Goal: Communication & Community: Ask a question

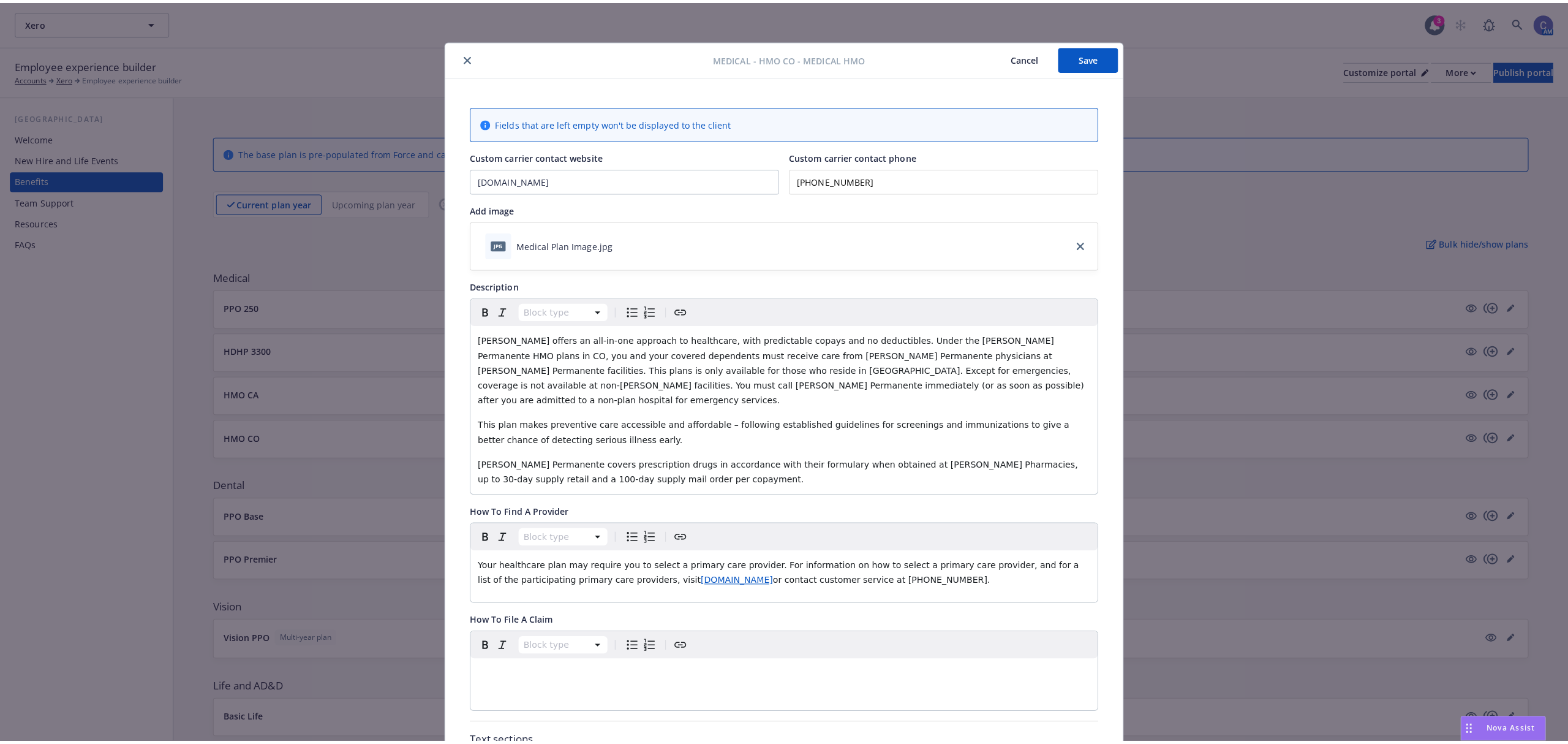
scroll to position [37, 0]
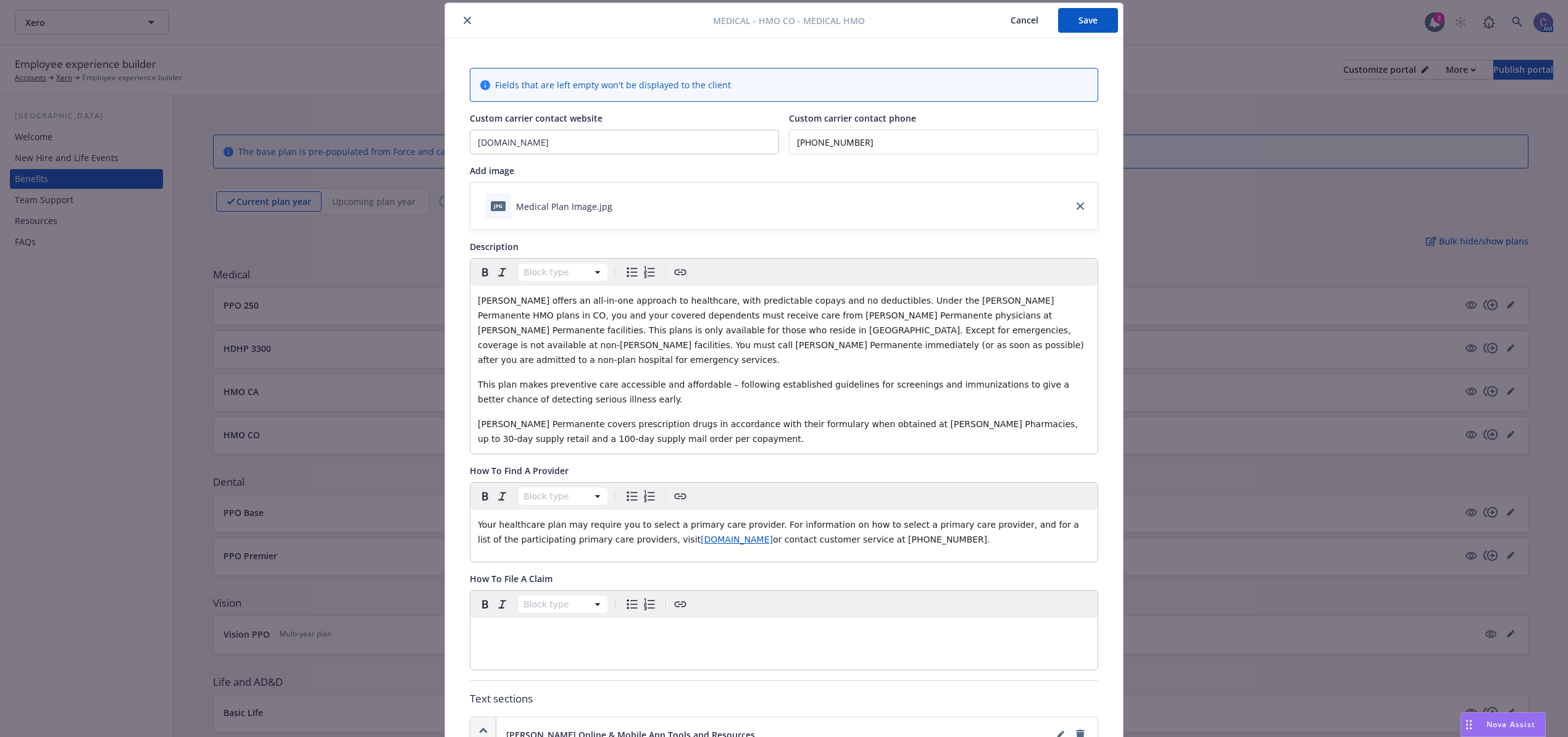
click at [1040, 23] on button "Save" at bounding box center [1088, 20] width 60 height 25
click at [1030, 30] on button "Cancel" at bounding box center [1024, 20] width 68 height 25
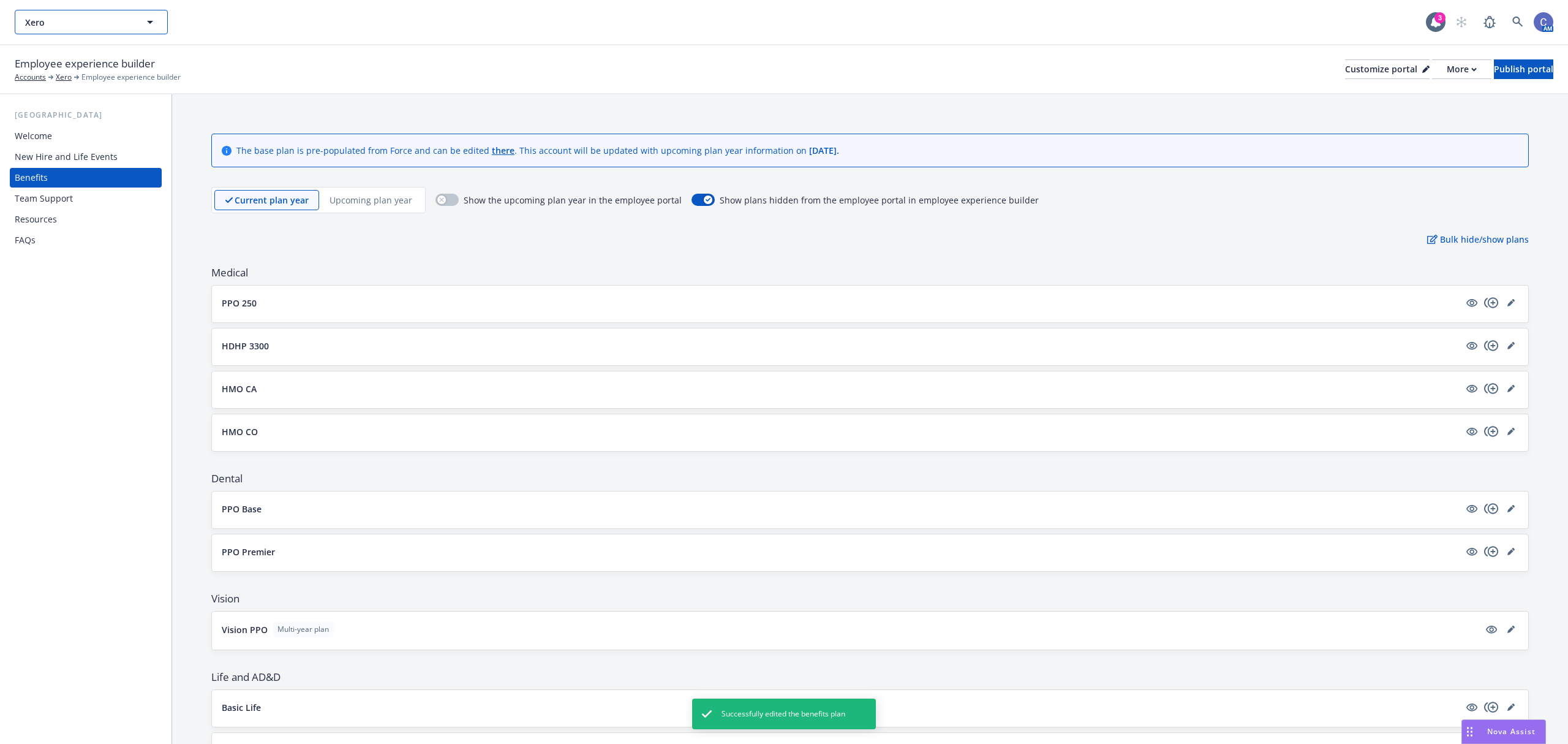
click at [116, 27] on span "Xero" at bounding box center [78, 22] width 106 height 13
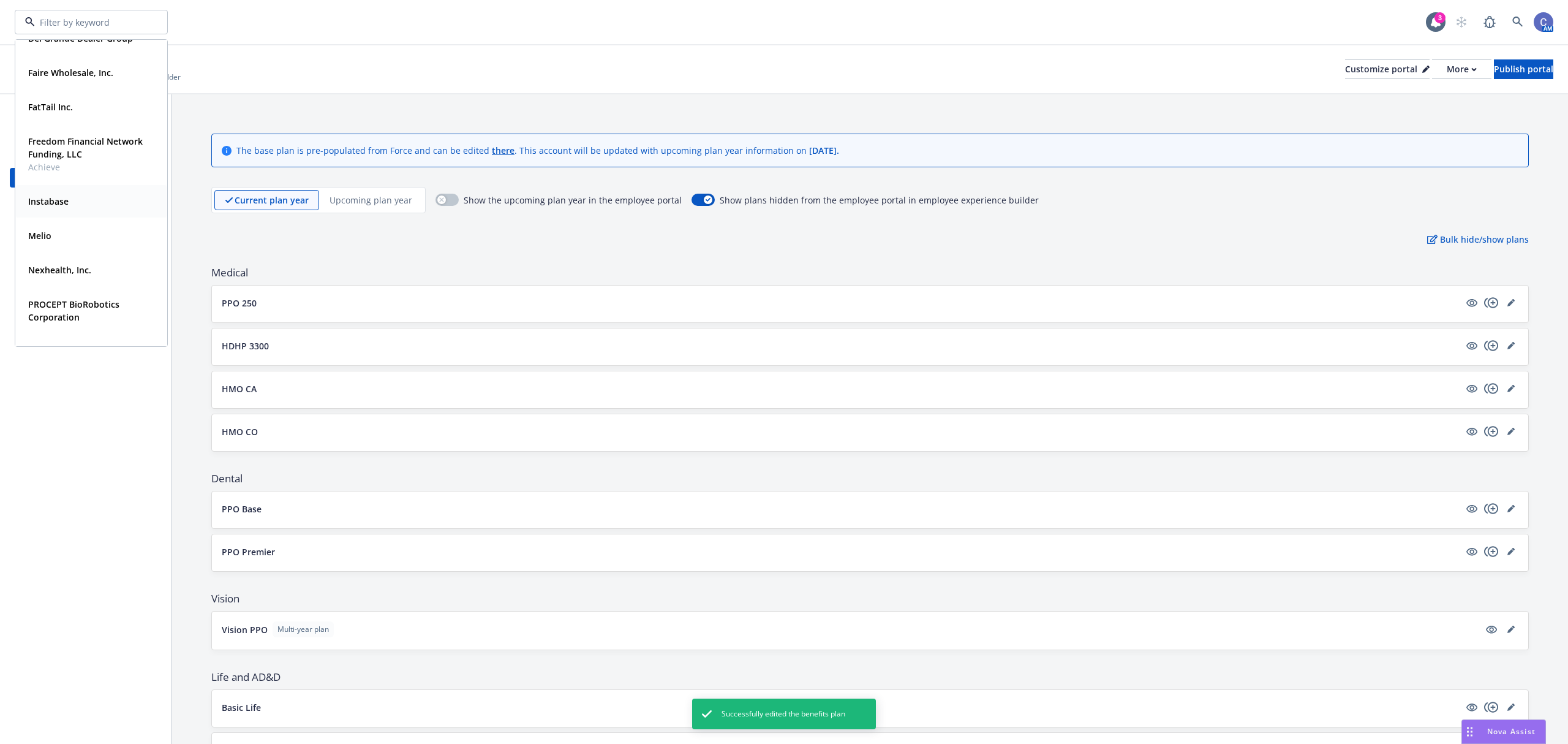
scroll to position [82, 0]
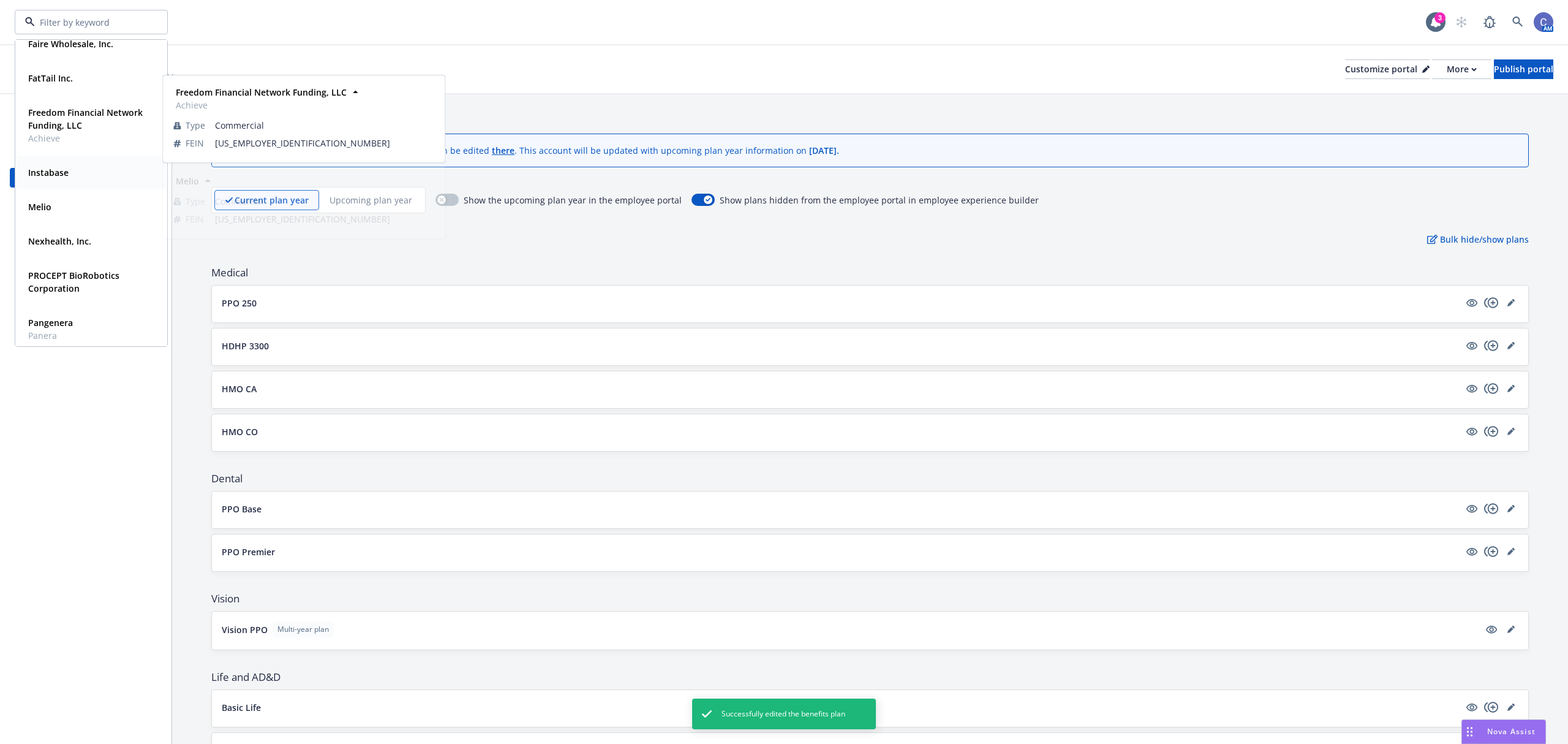
click at [69, 115] on strong "Freedom Financial Network Funding, LLC" at bounding box center [85, 118] width 115 height 25
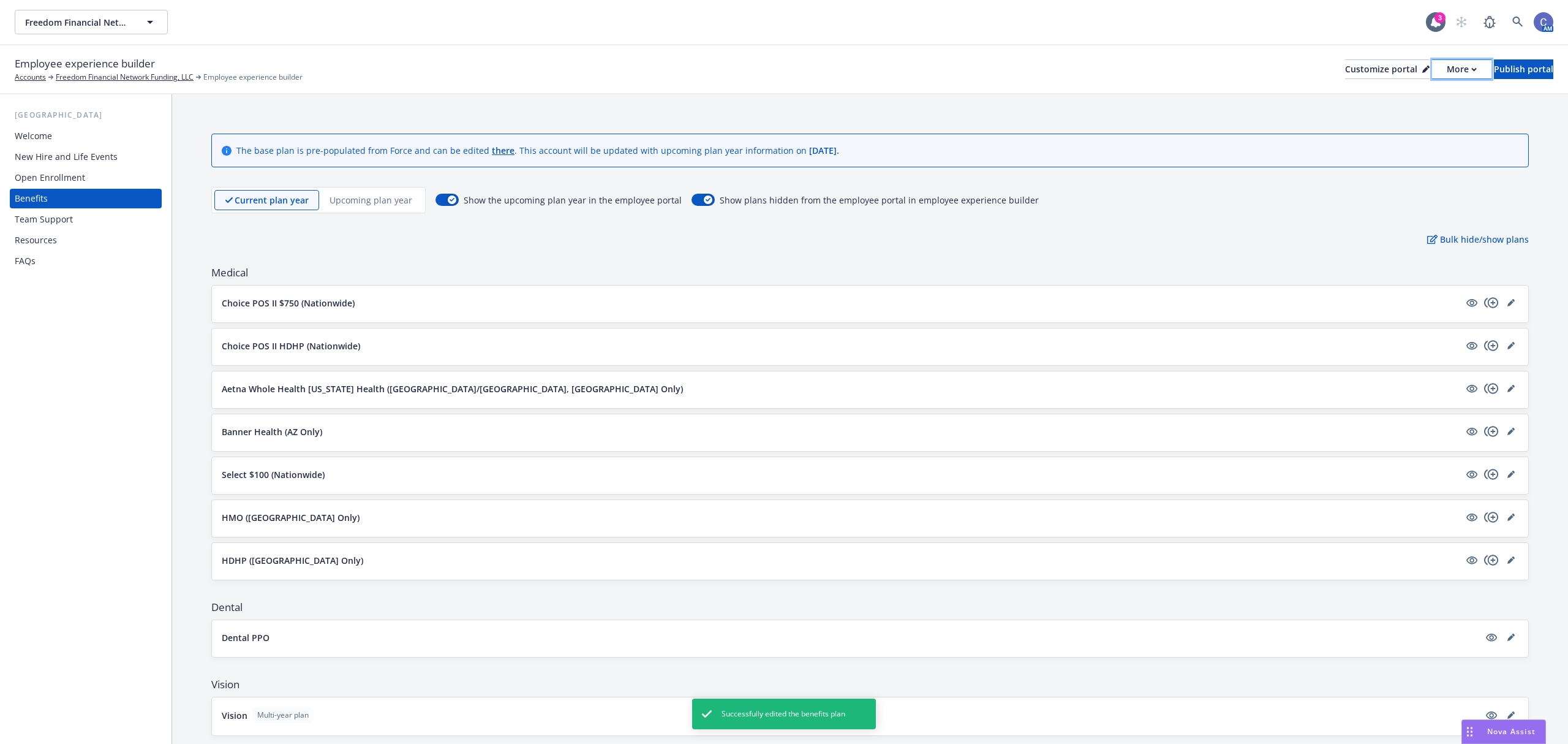
click at [1032, 72] on div "More" at bounding box center [1461, 70] width 30 height 19
click at [1032, 97] on link "Copy preview link" at bounding box center [1395, 96] width 111 height 25
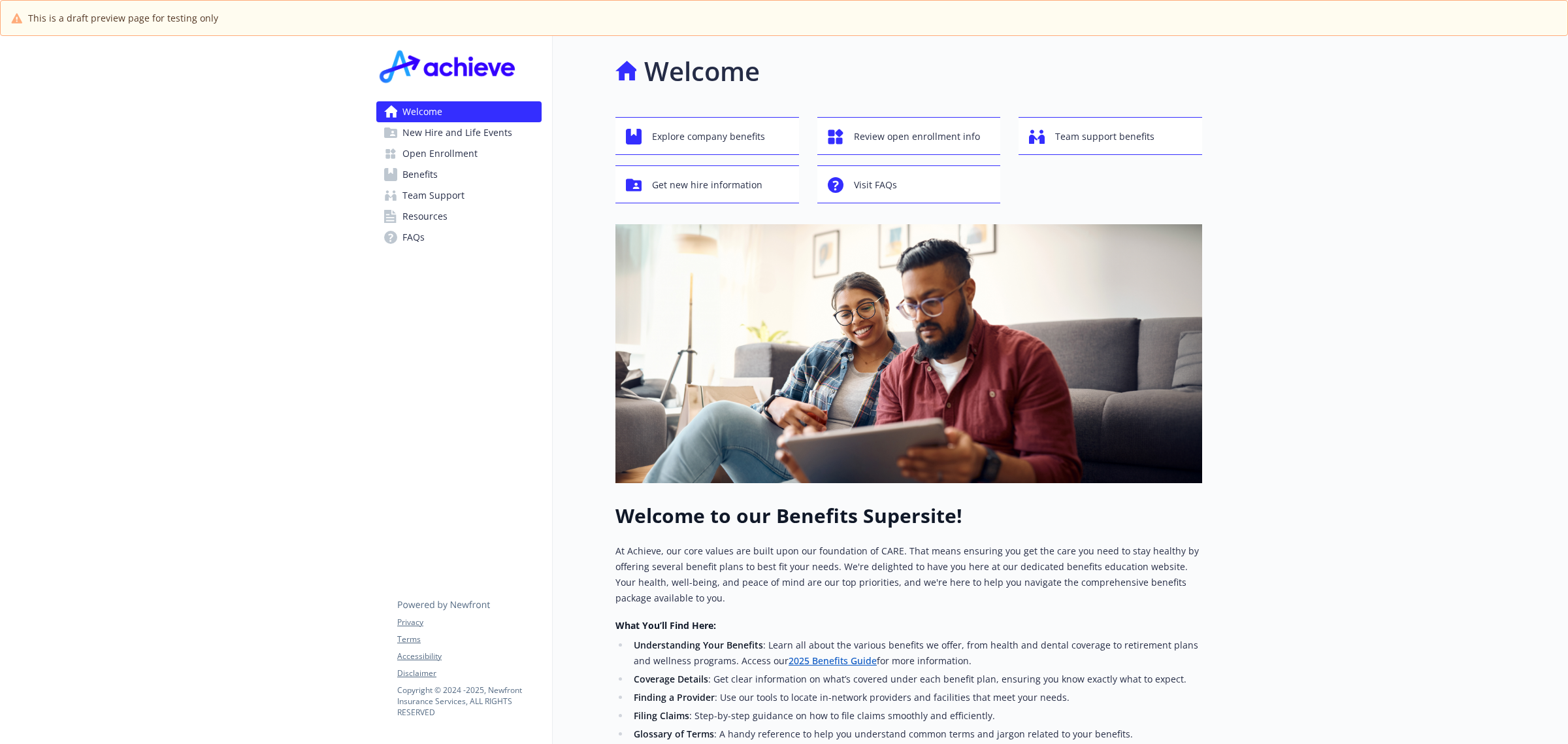
click at [420, 171] on span "Benefits" at bounding box center [420, 174] width 35 height 21
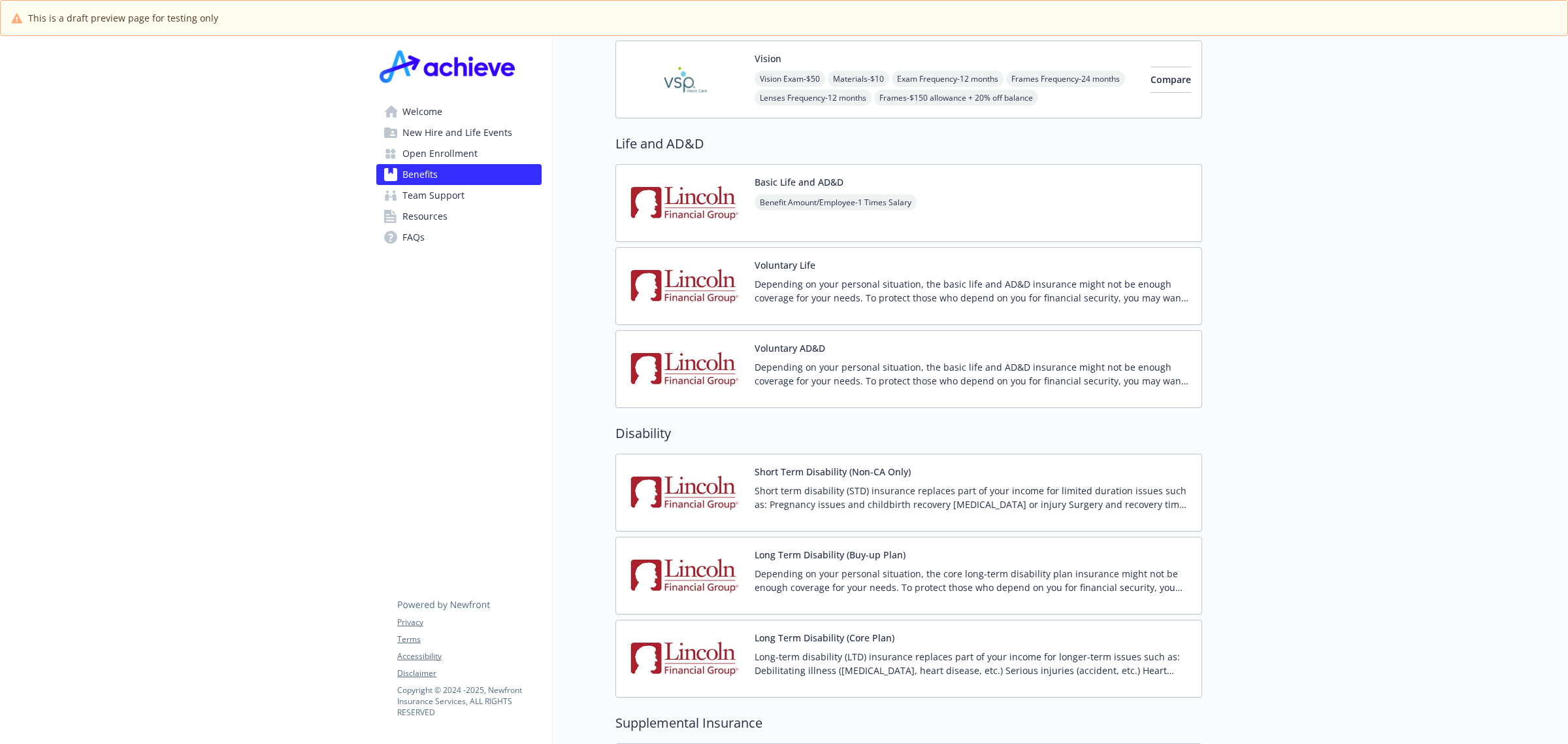
click at [750, 272] on div "Voluntary Life Depending on your personal situation, the basic life and AD&D in…" at bounding box center [909, 286] width 565 height 55
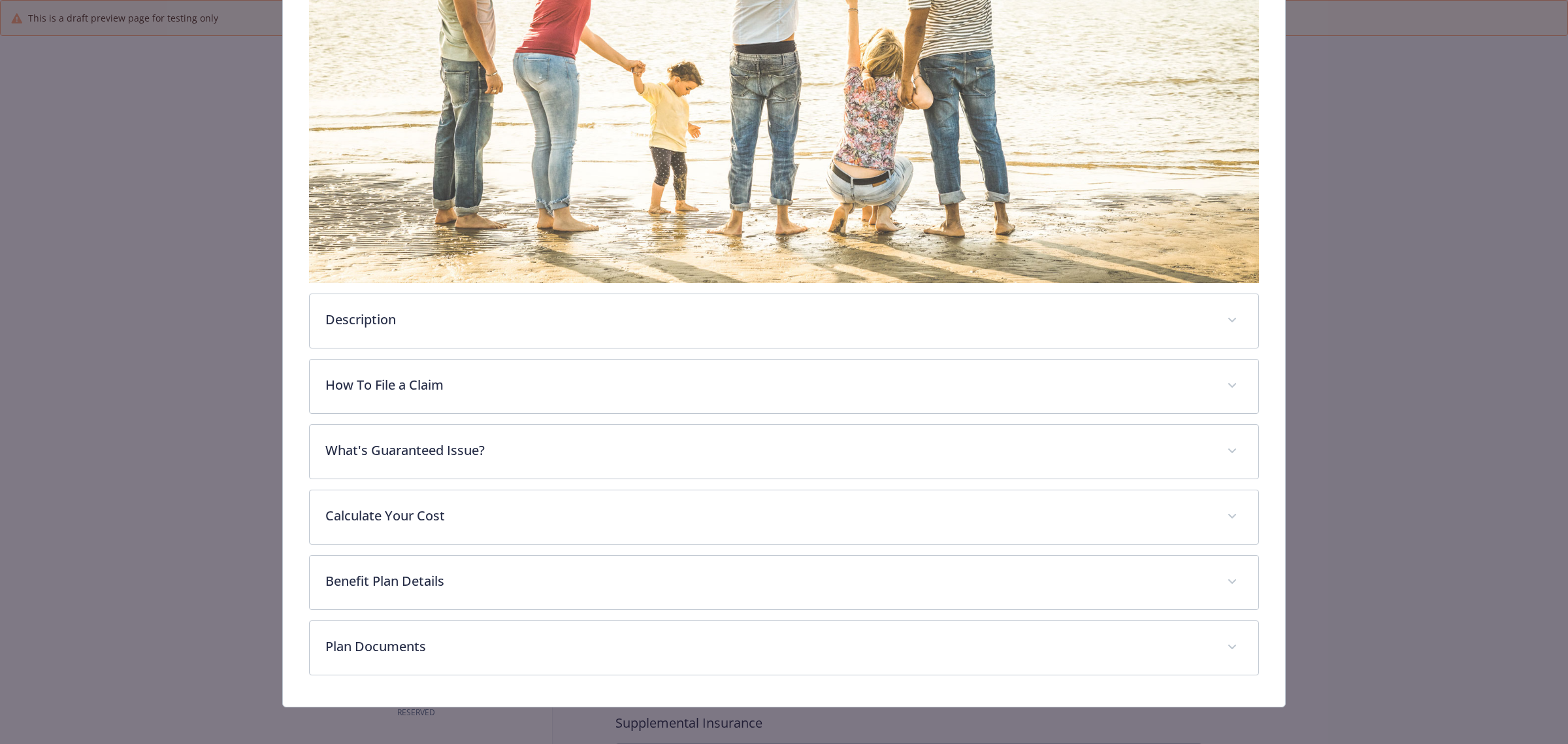
scroll to position [239, 0]
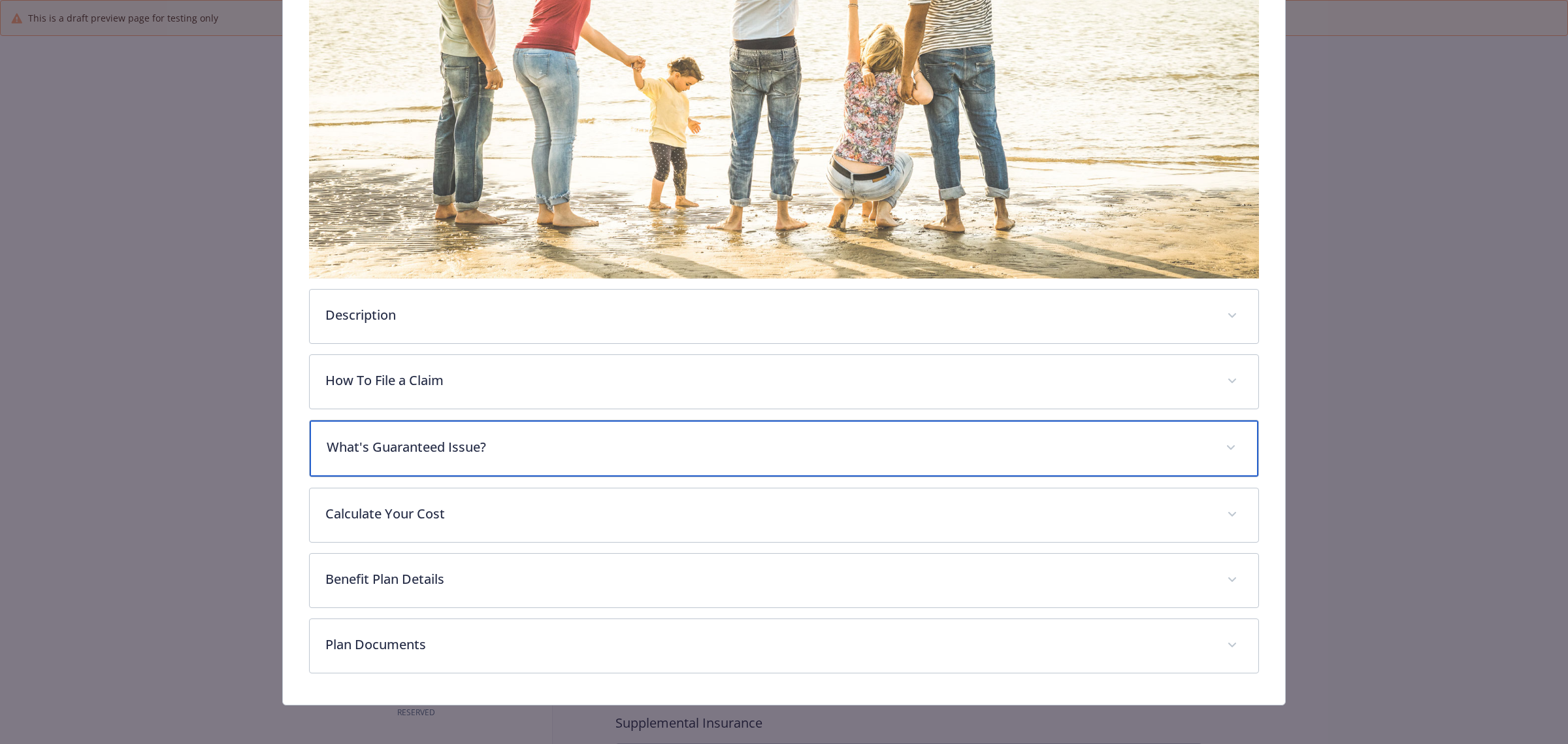
click at [485, 445] on p "What's Guaranteed Issue?" at bounding box center [768, 447] width 883 height 20
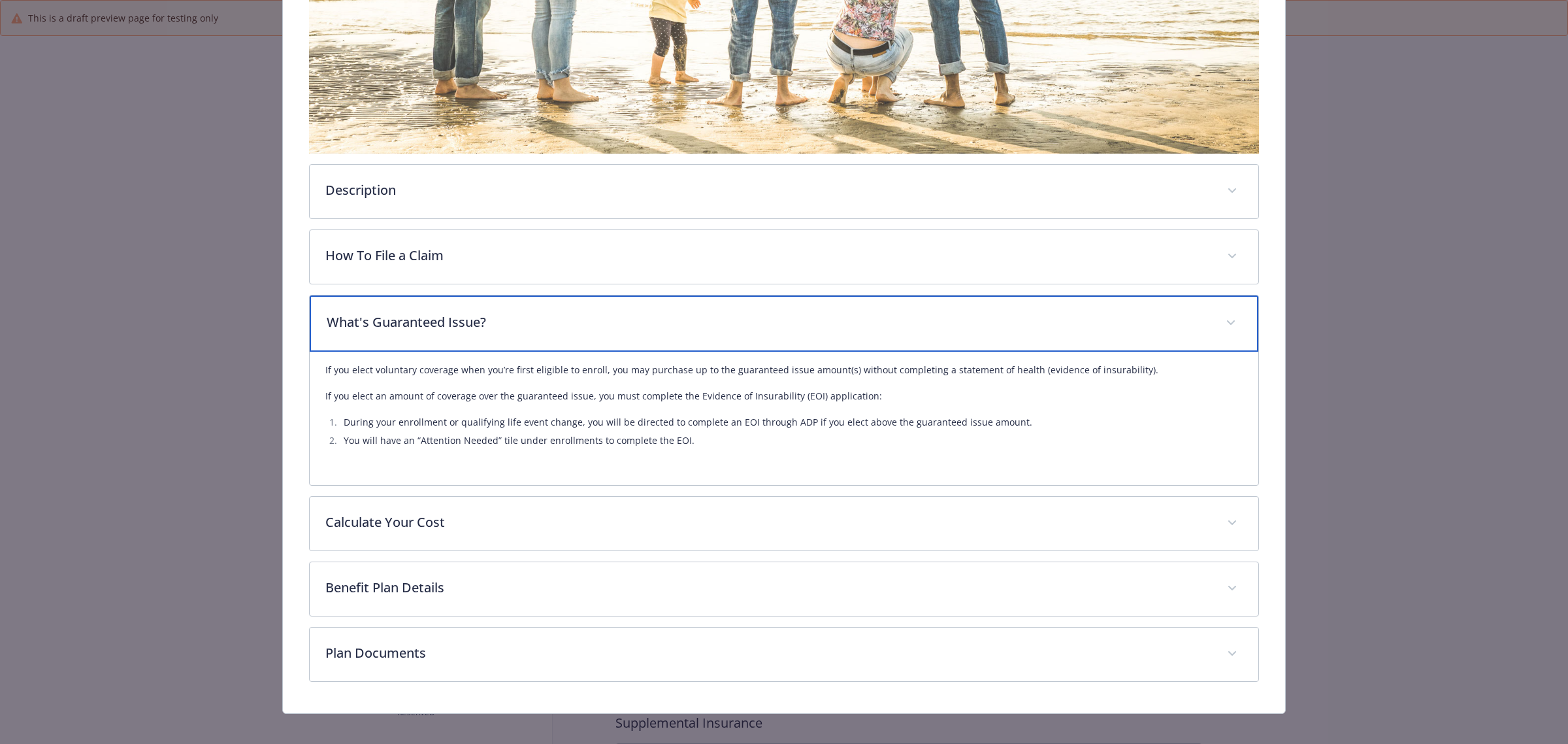
scroll to position [373, 0]
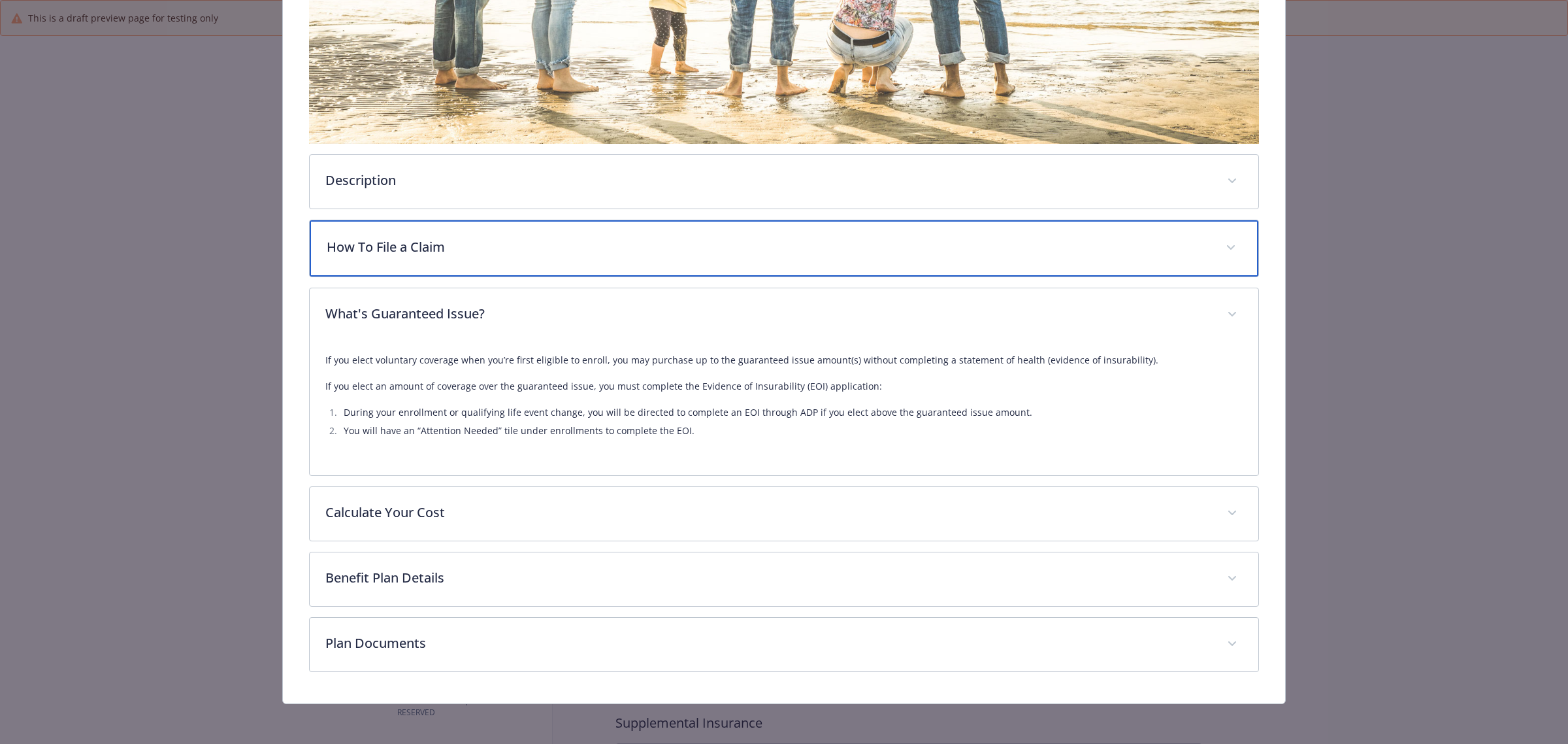
click at [571, 238] on p "How To File a Claim" at bounding box center [768, 248] width 883 height 20
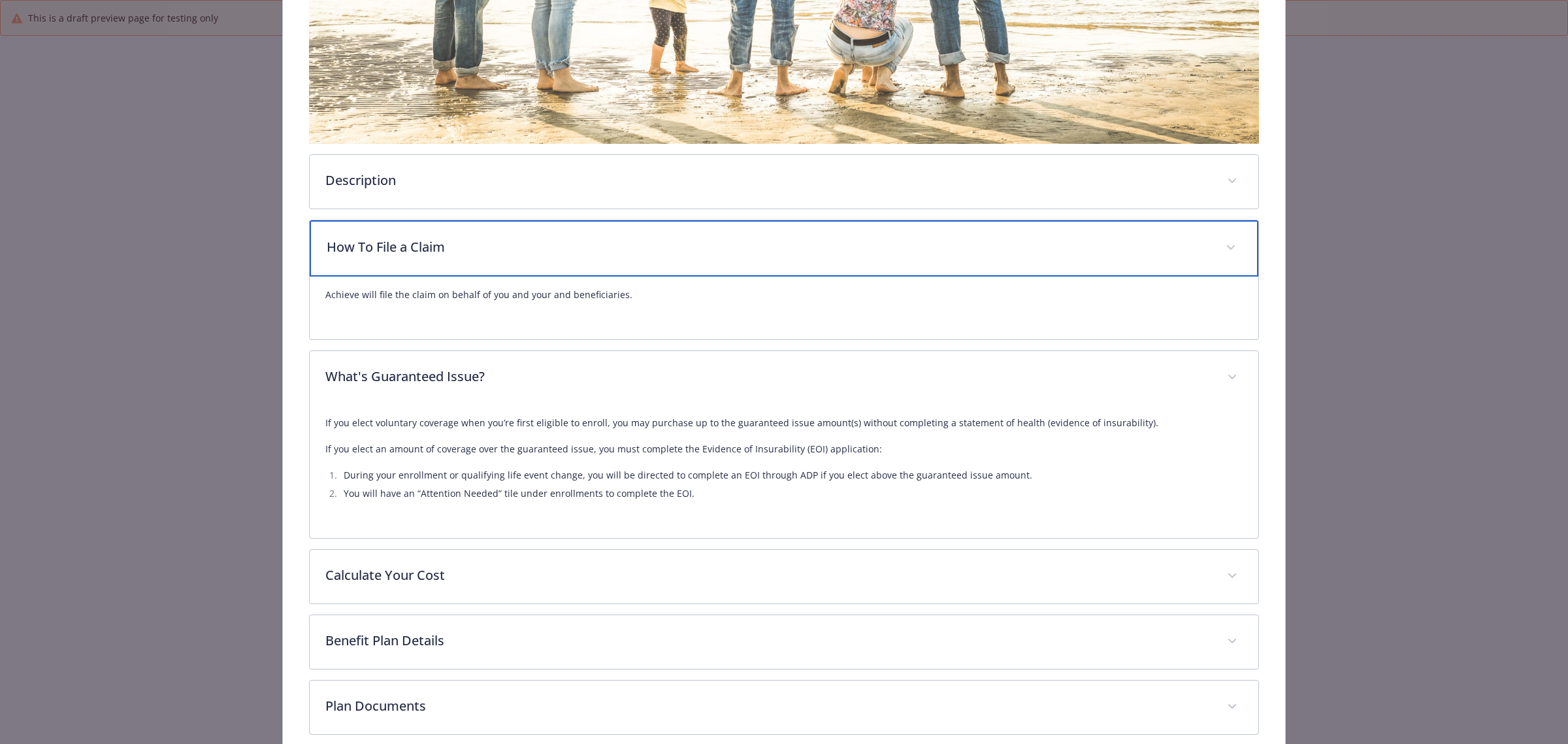
scroll to position [436, 0]
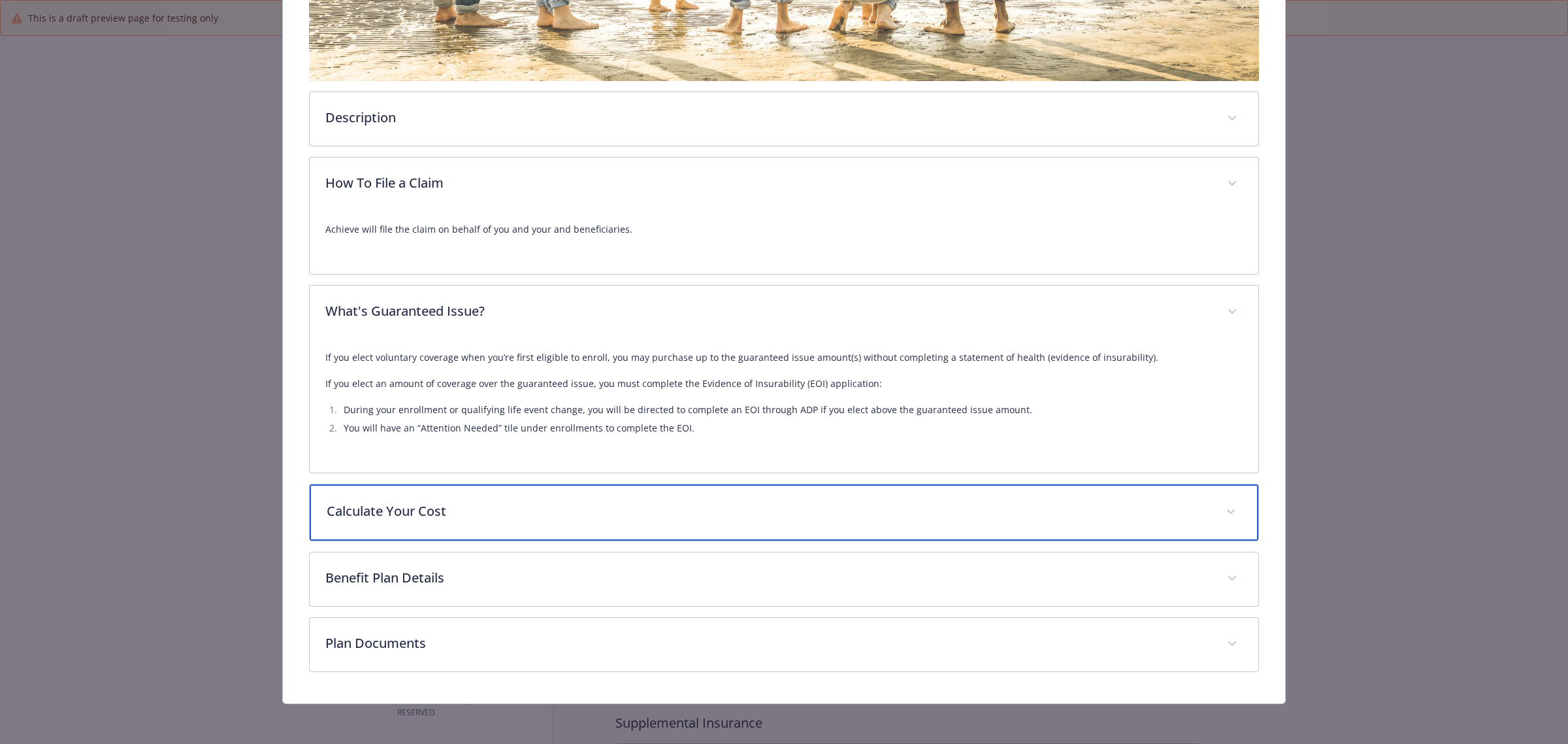
click at [522, 504] on p "Calculate Your Cost" at bounding box center [768, 512] width 883 height 20
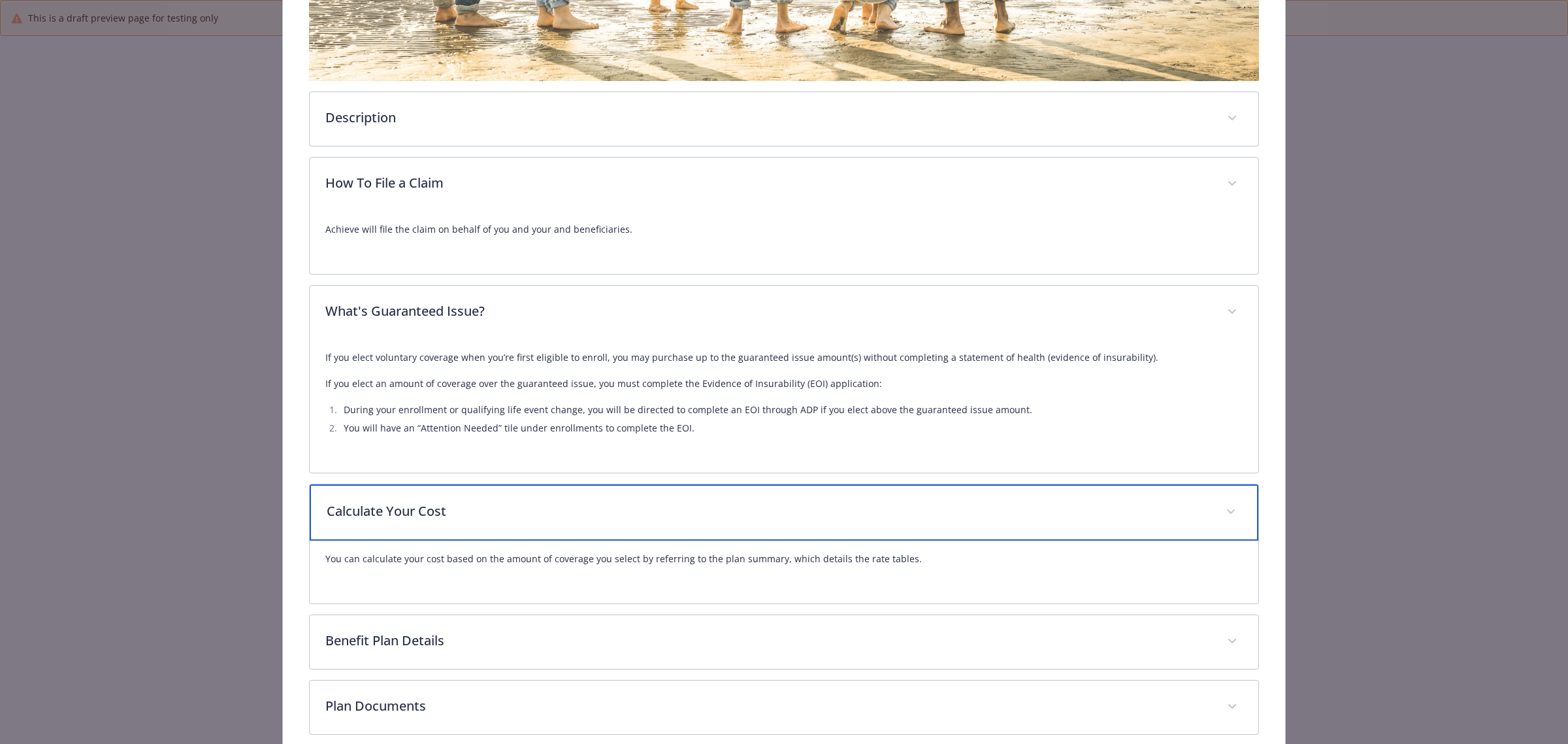
scroll to position [499, 0]
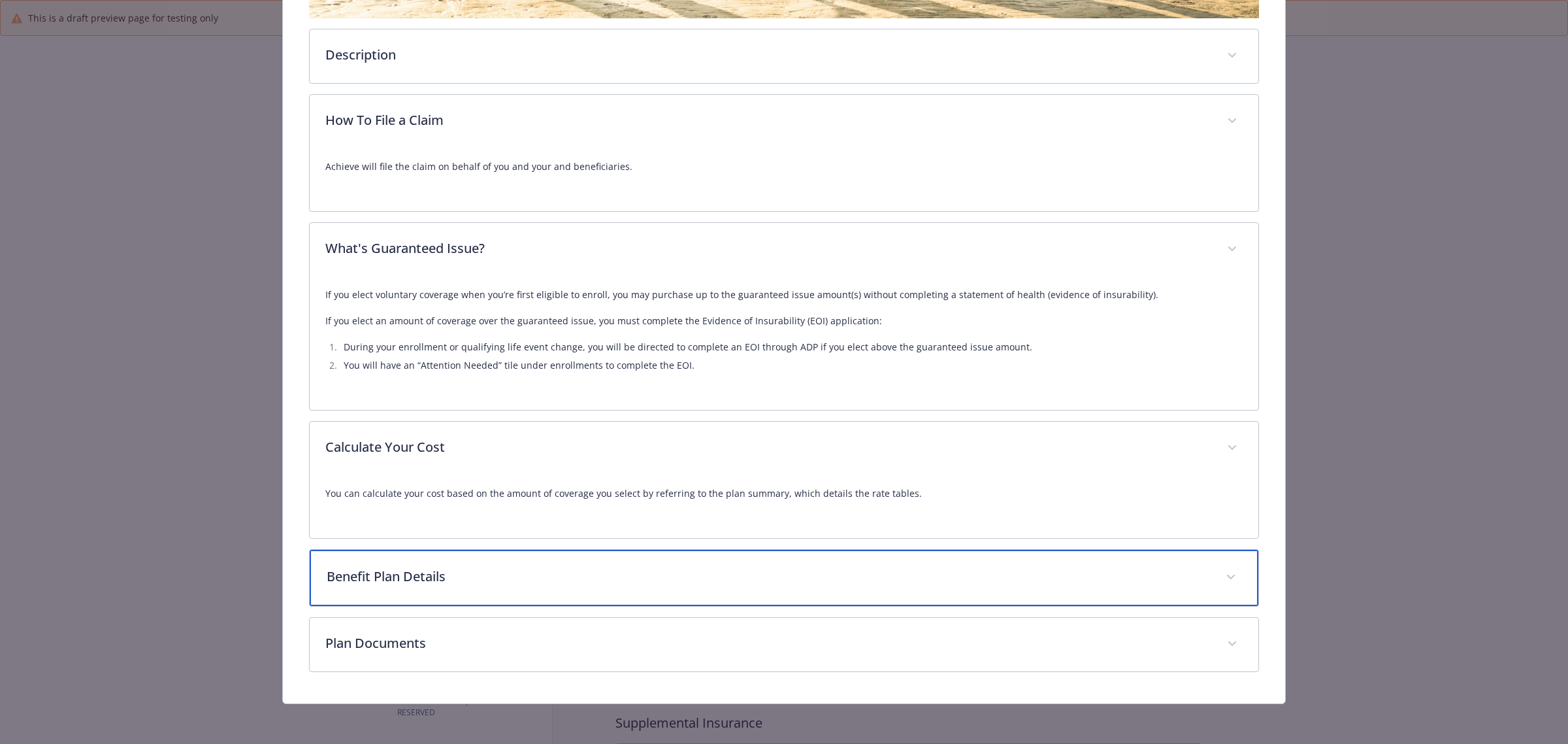
click at [596, 575] on p "Benefit Plan Details" at bounding box center [768, 577] width 883 height 20
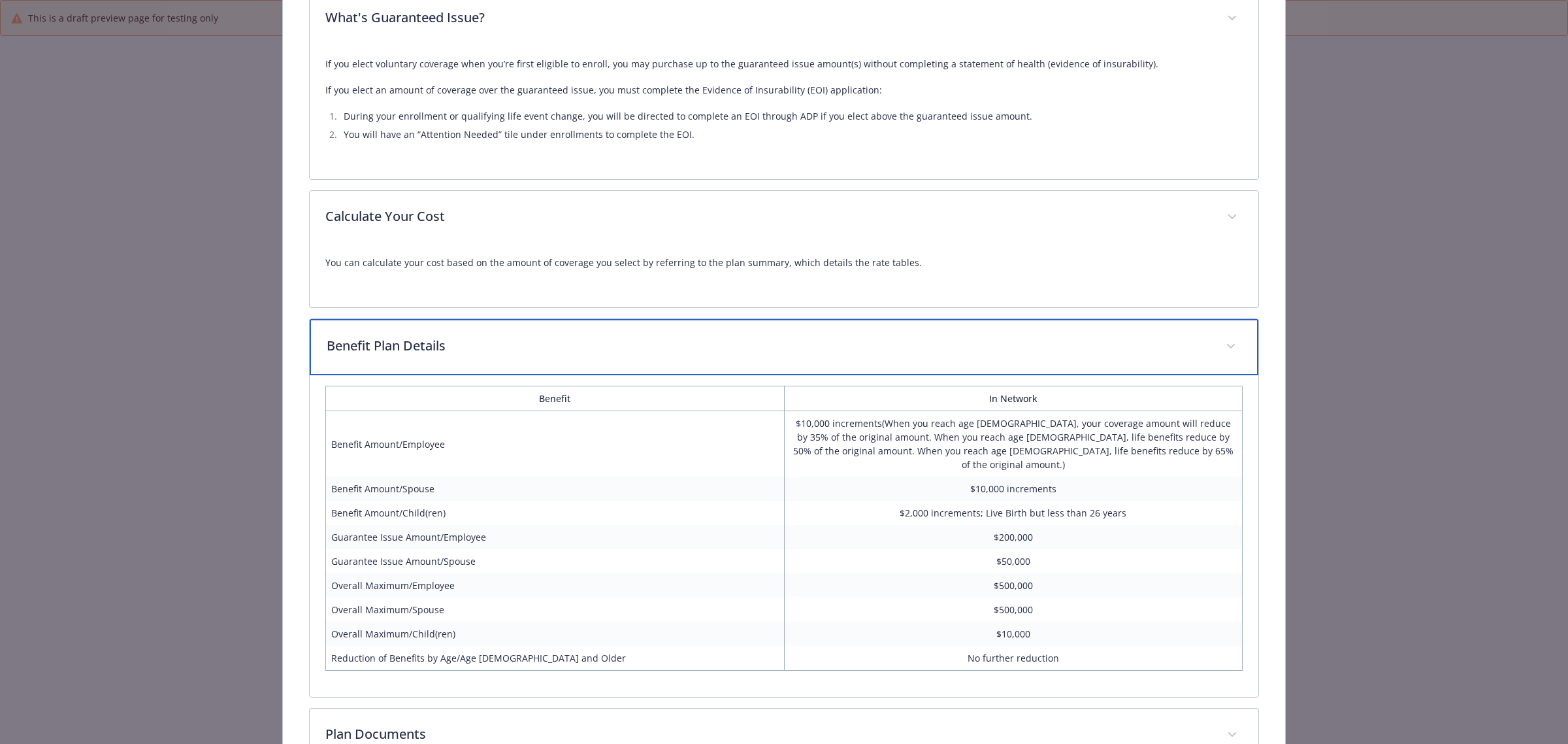
scroll to position [808, 0]
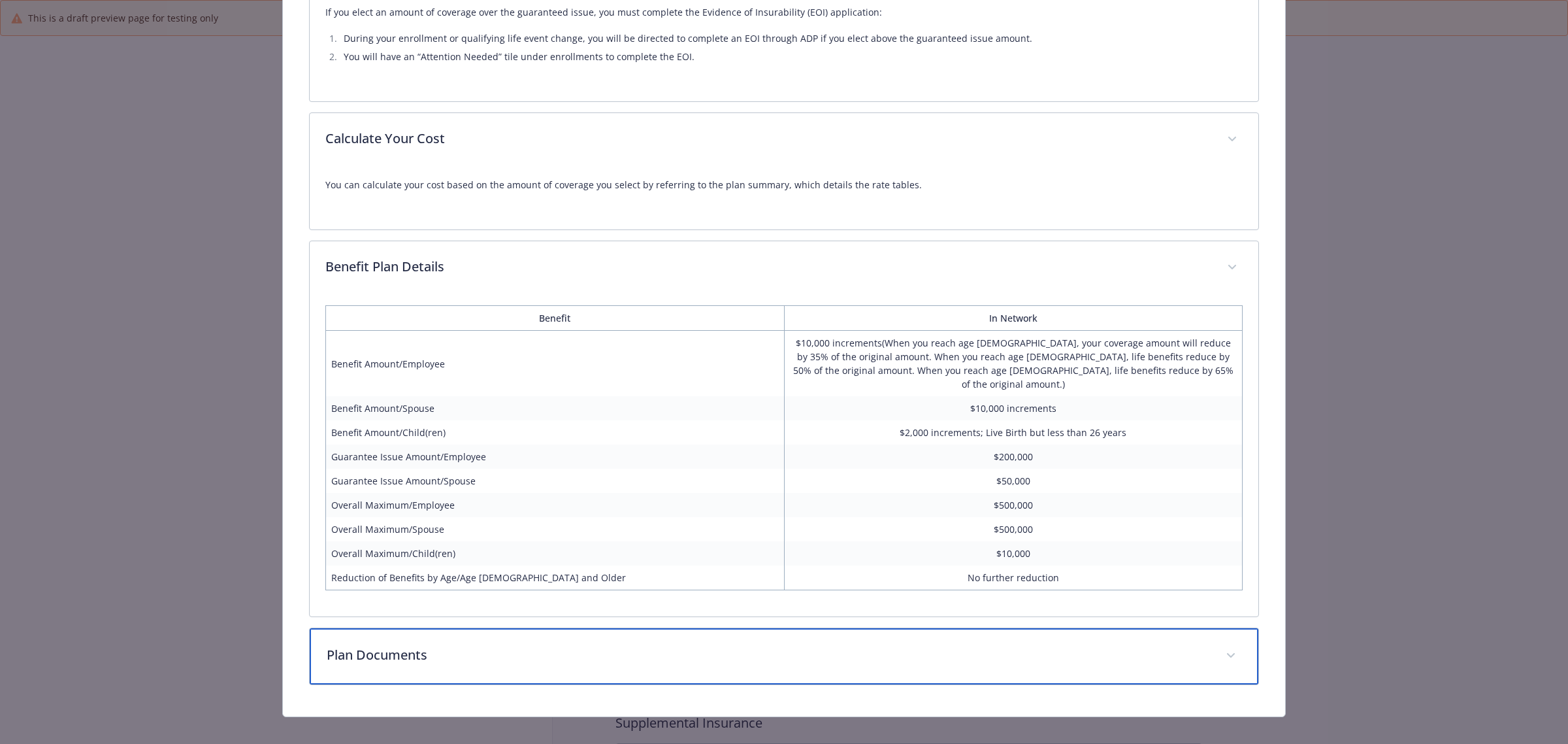
click at [560, 645] on p "Plan Documents" at bounding box center [768, 655] width 883 height 20
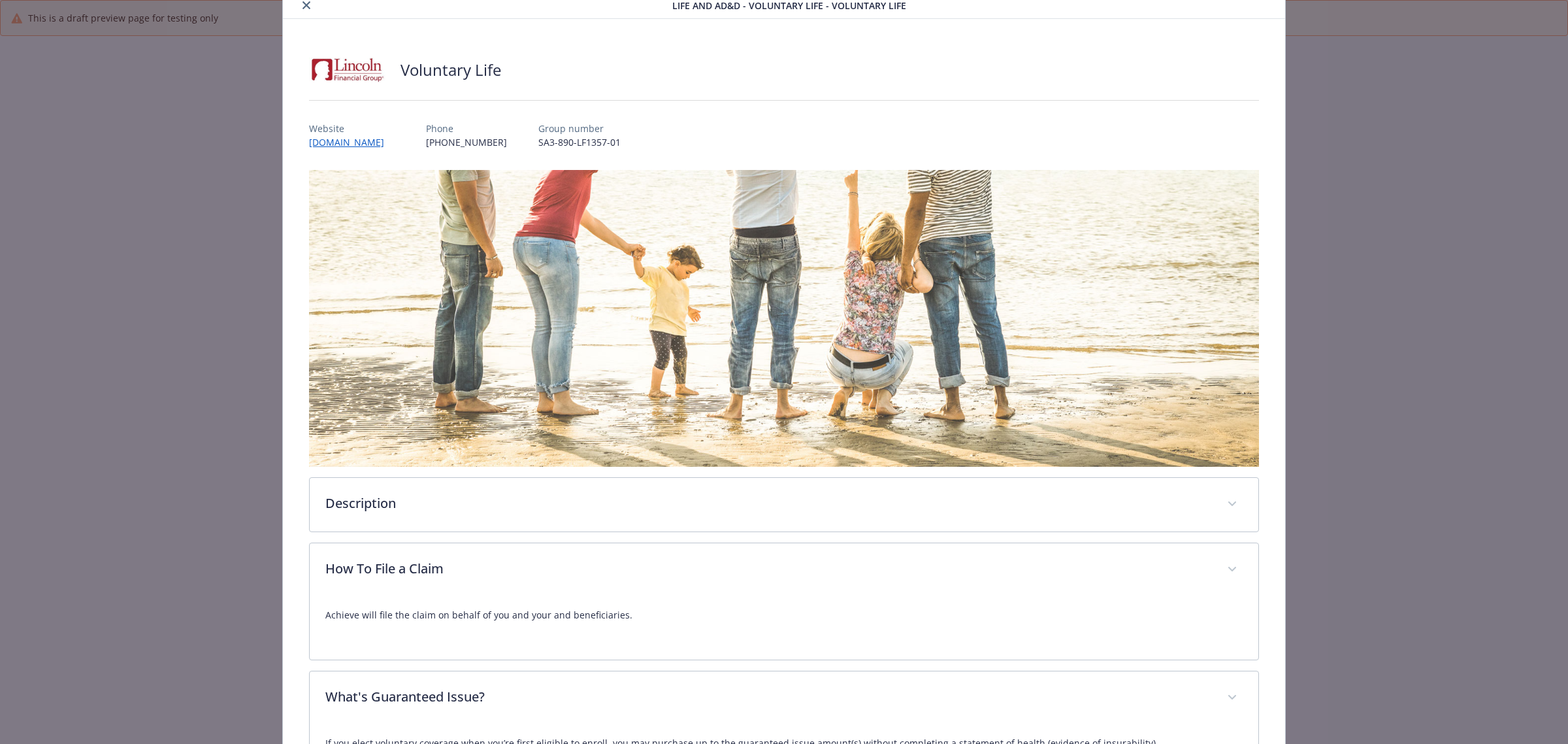
scroll to position [0, 0]
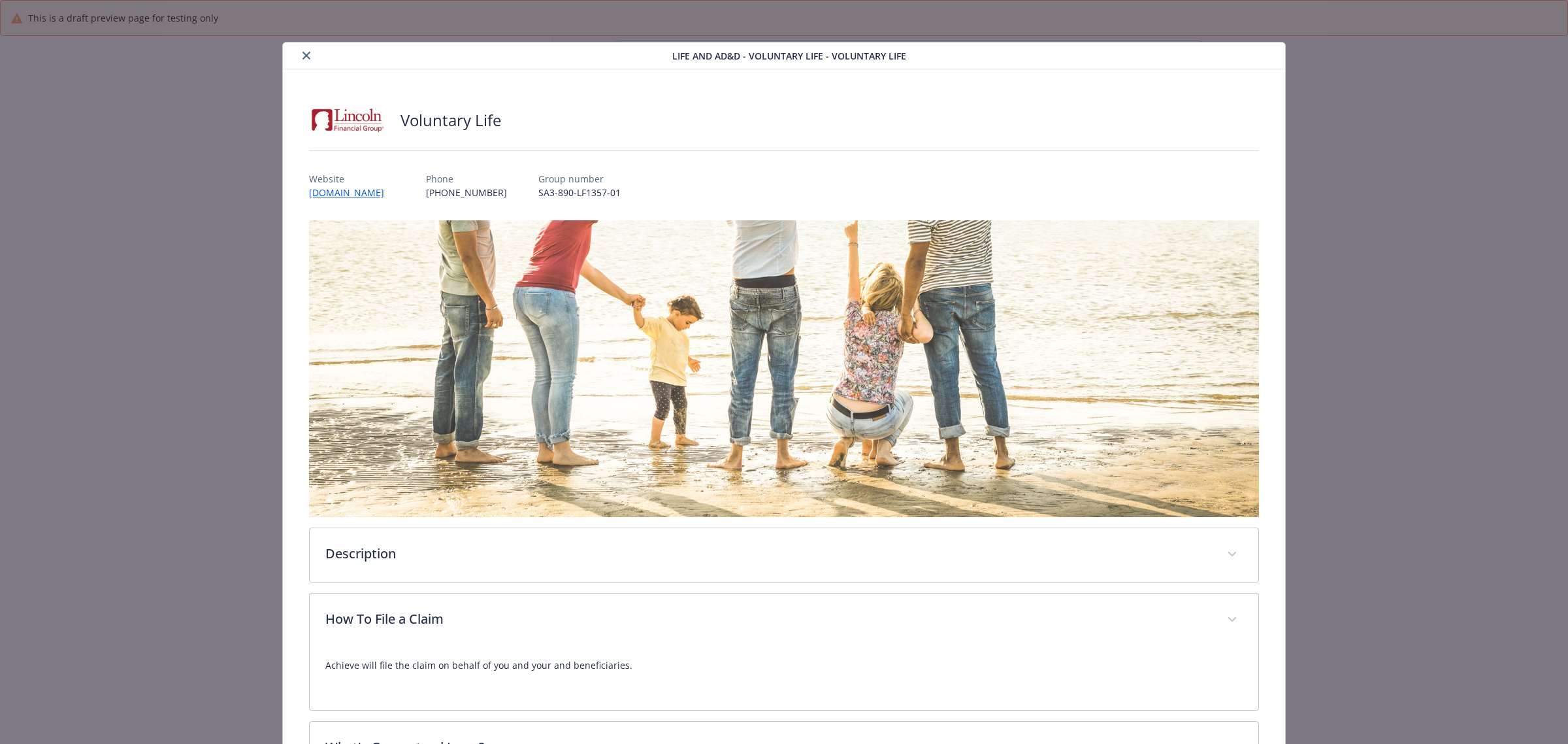
click at [303, 54] on icon "close" at bounding box center [307, 55] width 8 height 8
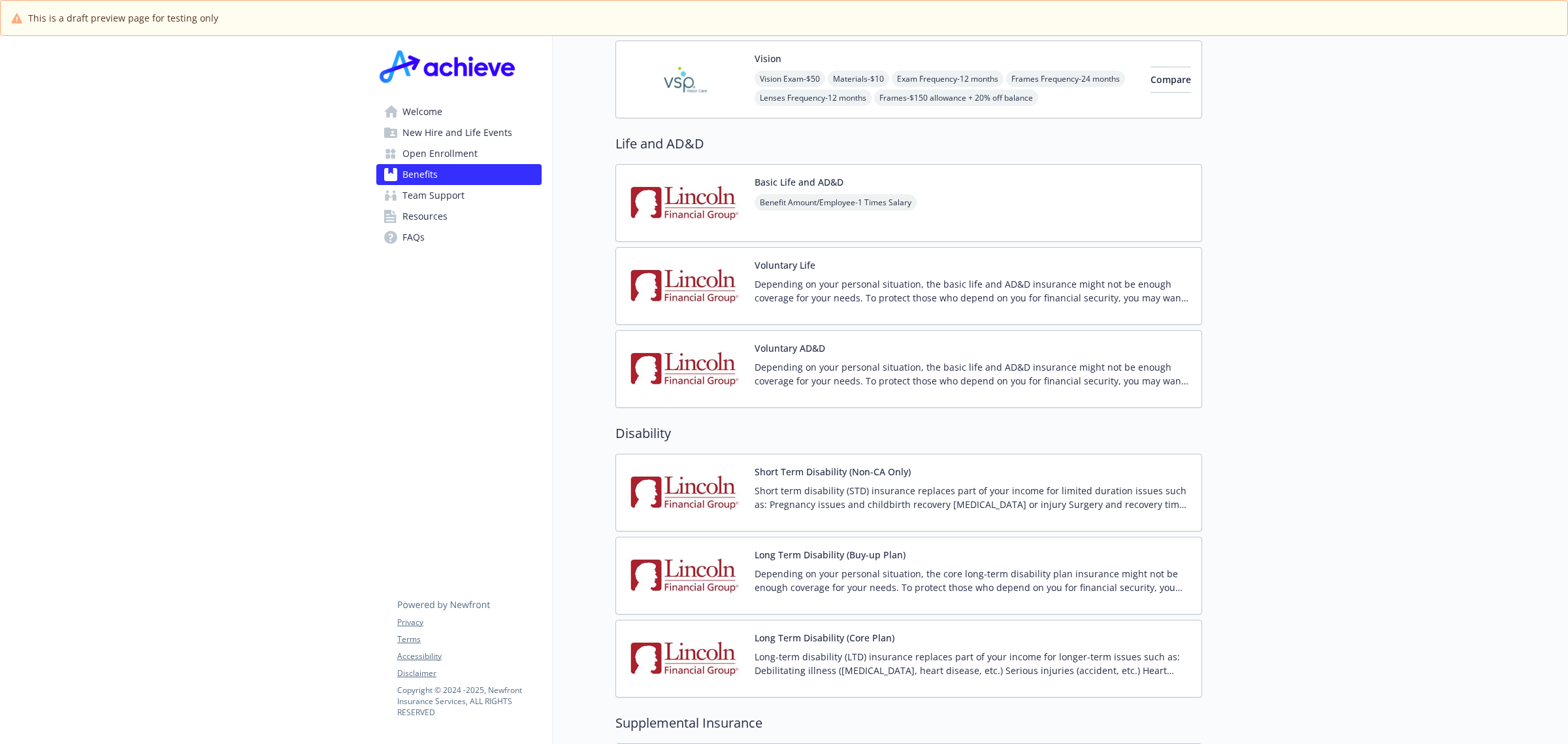
click at [828, 360] on p "Depending on your personal situation, the basic life and AD&D insurance might n…" at bounding box center [972, 374] width 436 height 27
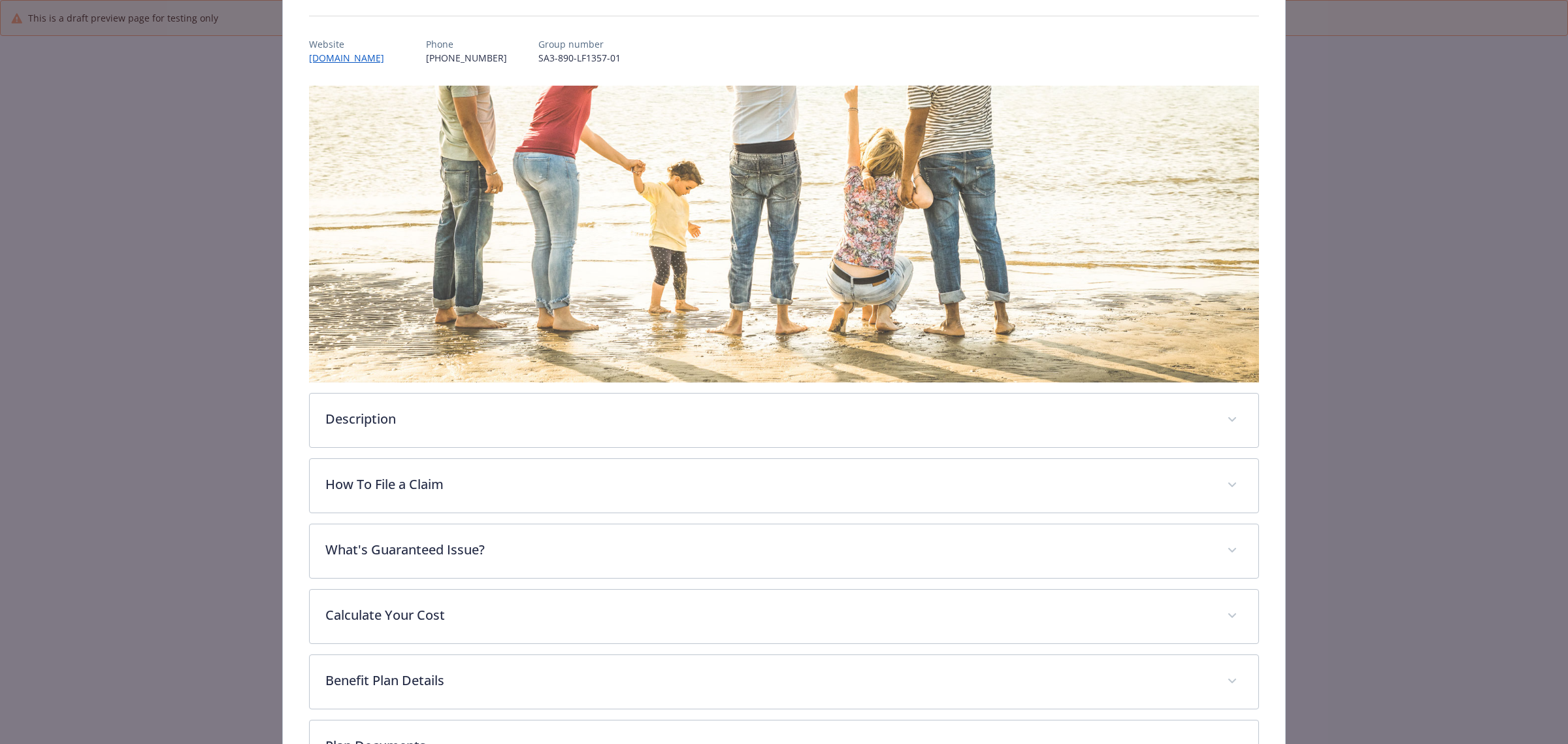
scroll to position [239, 0]
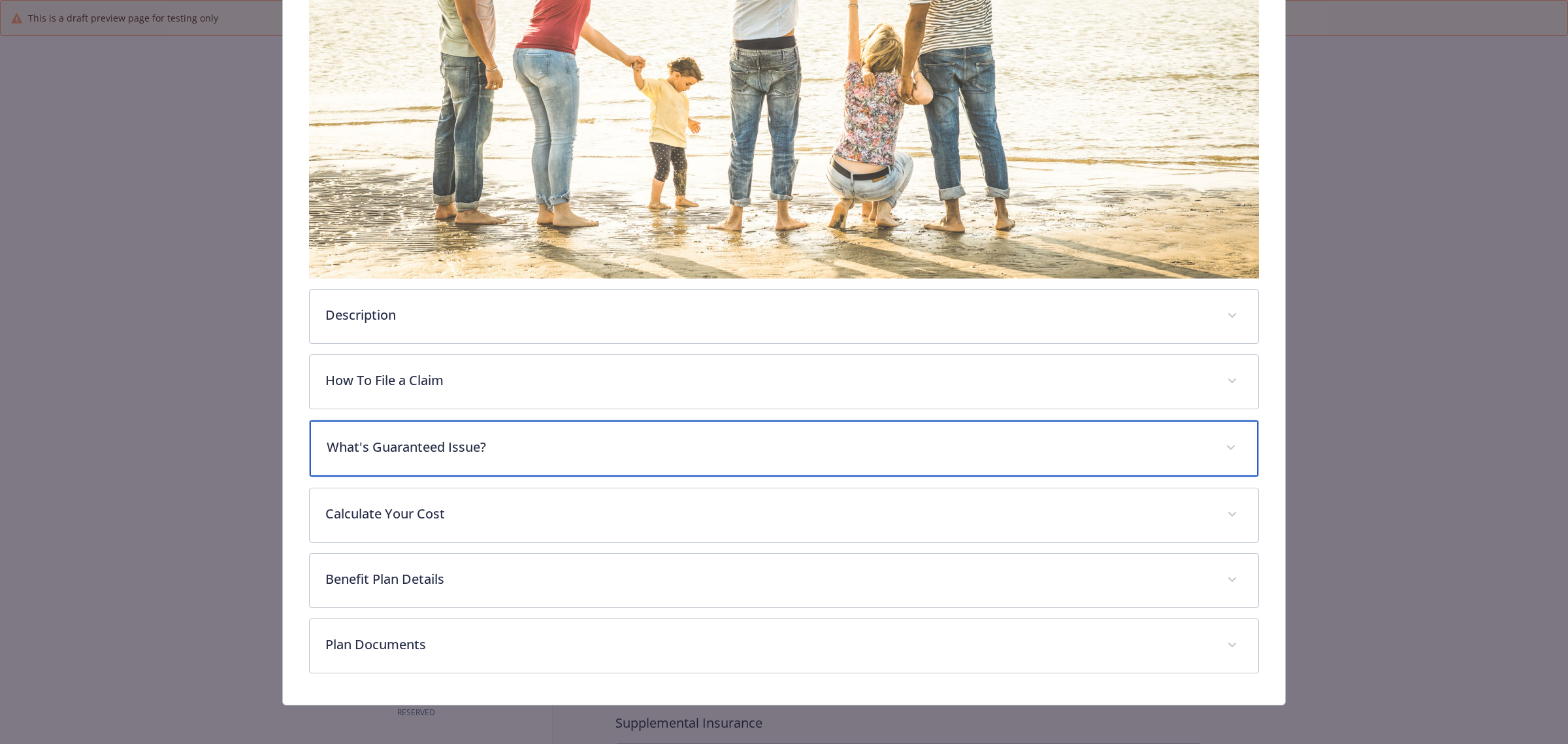
click at [608, 445] on p "What's Guaranteed Issue?" at bounding box center [768, 447] width 883 height 20
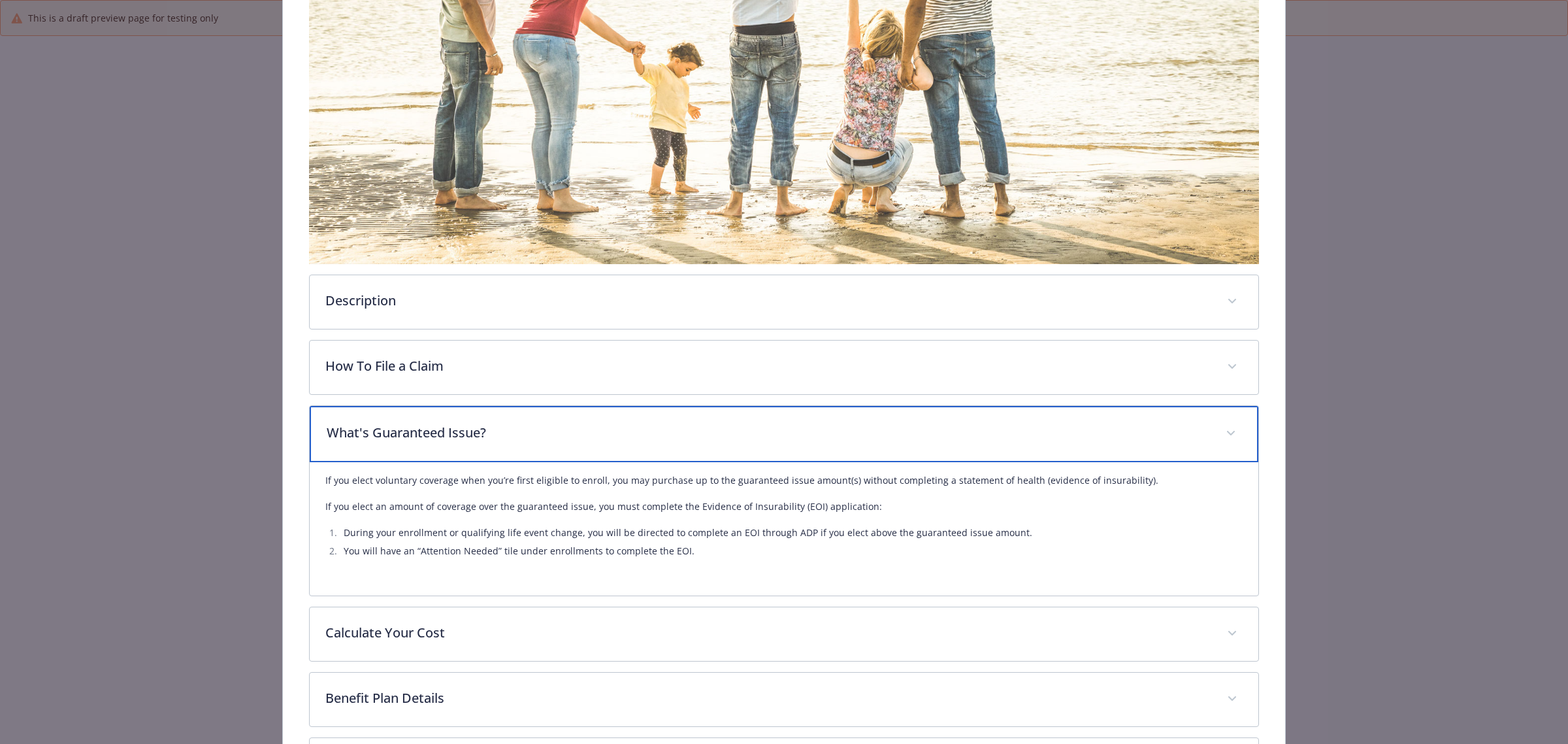
scroll to position [0, 0]
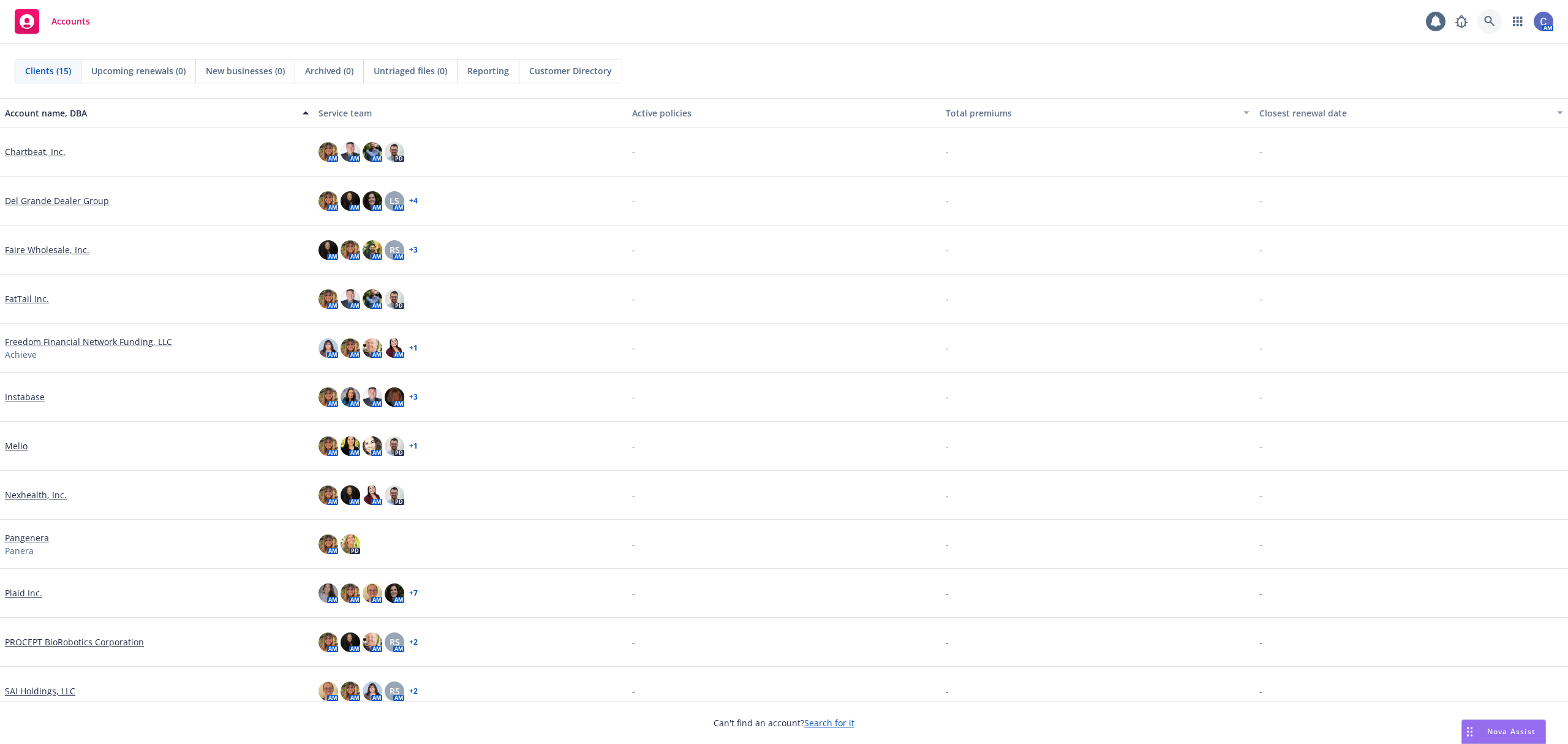
click at [1488, 25] on icon at bounding box center [1489, 21] width 11 height 11
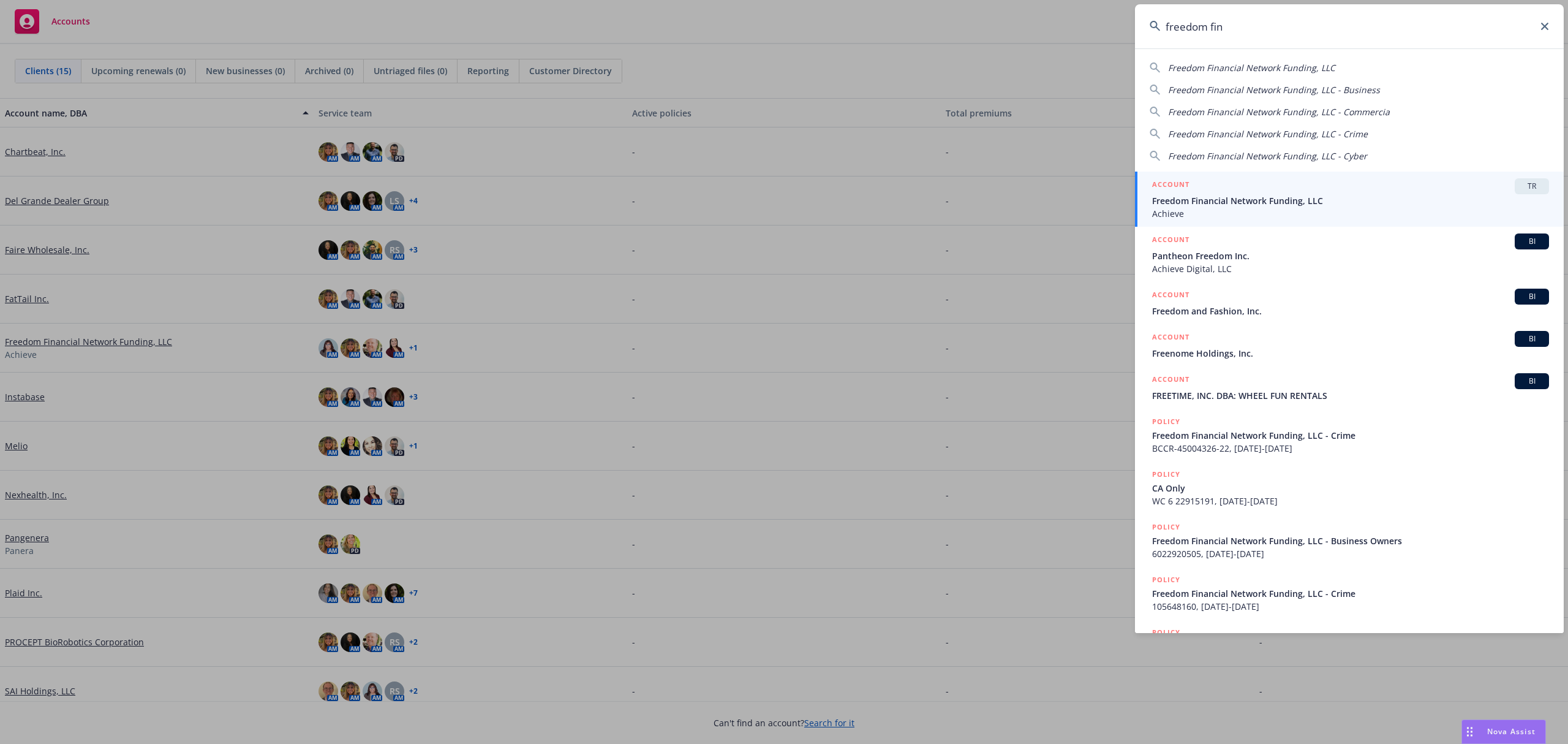
type input "freedom fin"
click at [1355, 201] on span "Freedom Financial Network Funding, LLC" at bounding box center [1350, 200] width 397 height 13
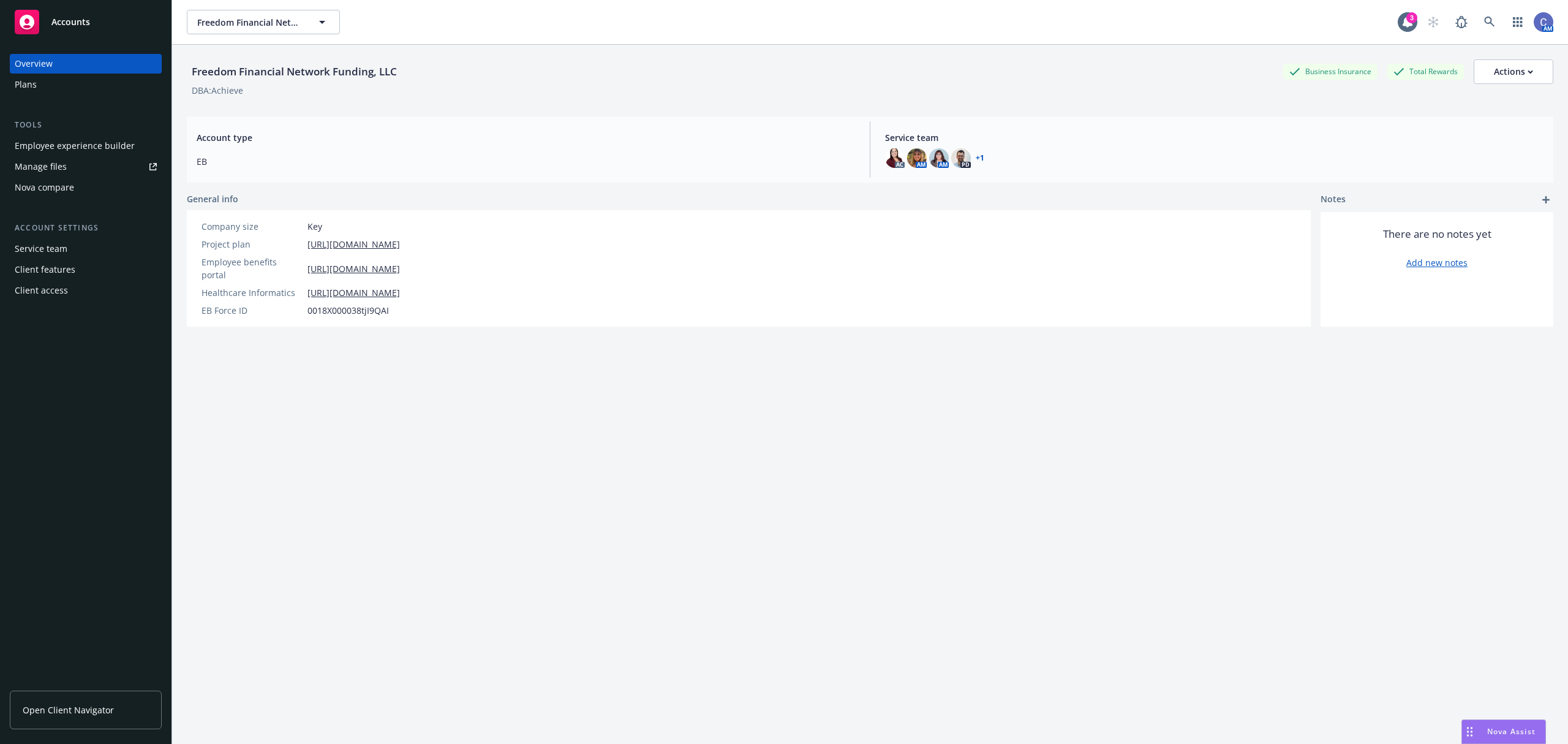
click at [718, 352] on div "Freedom Financial Network Funding, LLC Business Insurance Total Rewards Actions…" at bounding box center [870, 409] width 1367 height 729
click at [76, 701] on link "Open Client Navigator" at bounding box center [86, 709] width 152 height 38
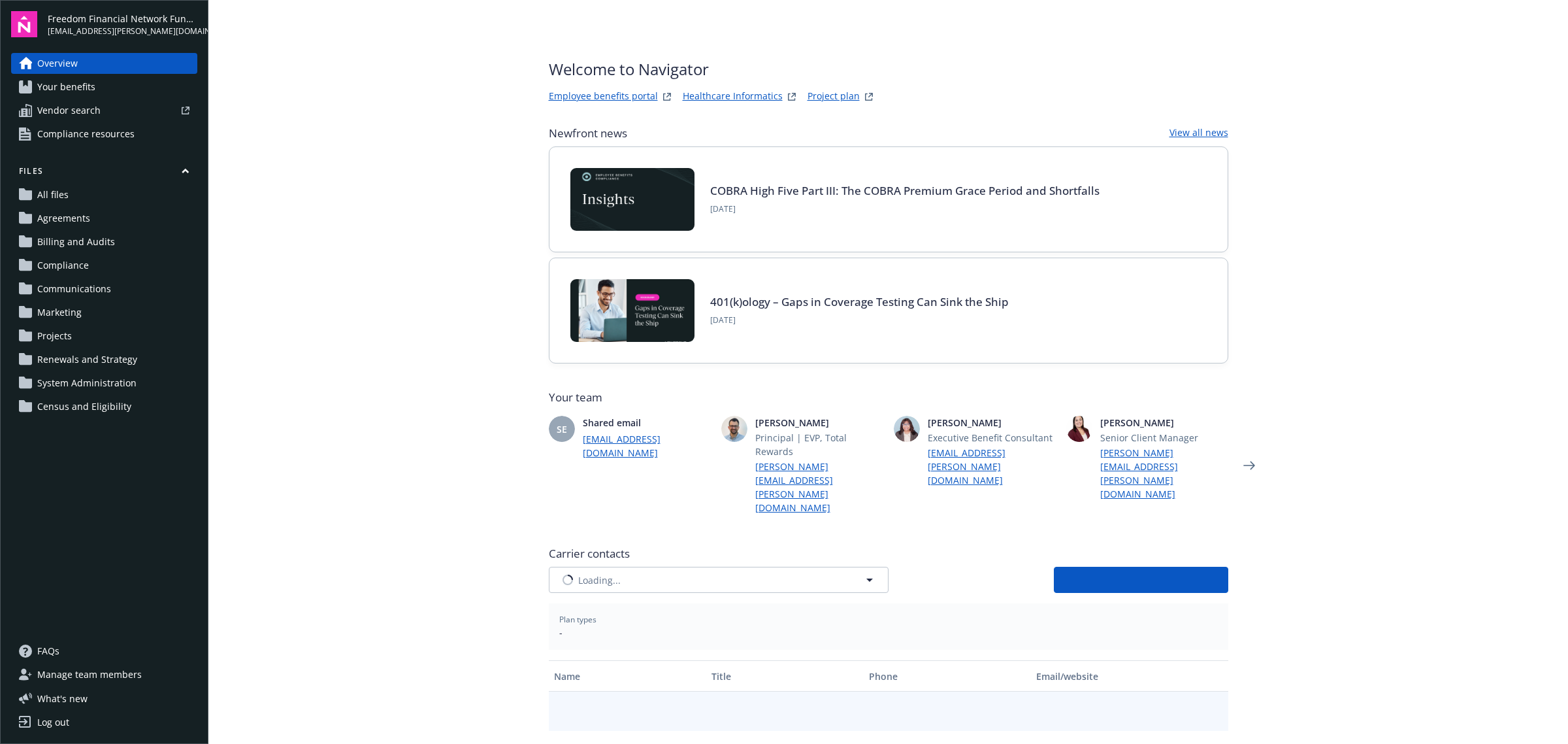
type input "Aetna Inc"
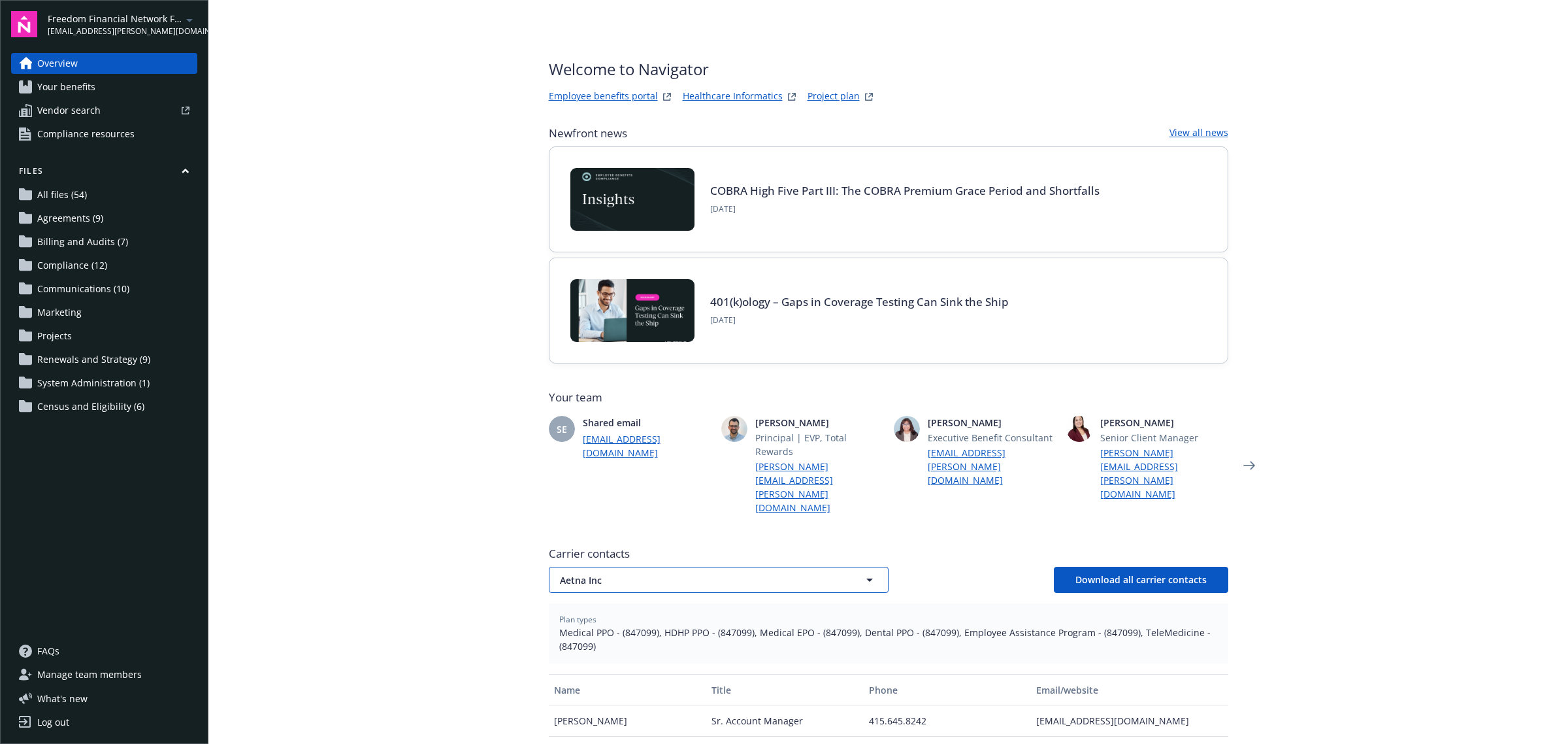
click at [719, 573] on span "Aetna Inc" at bounding box center [696, 580] width 272 height 14
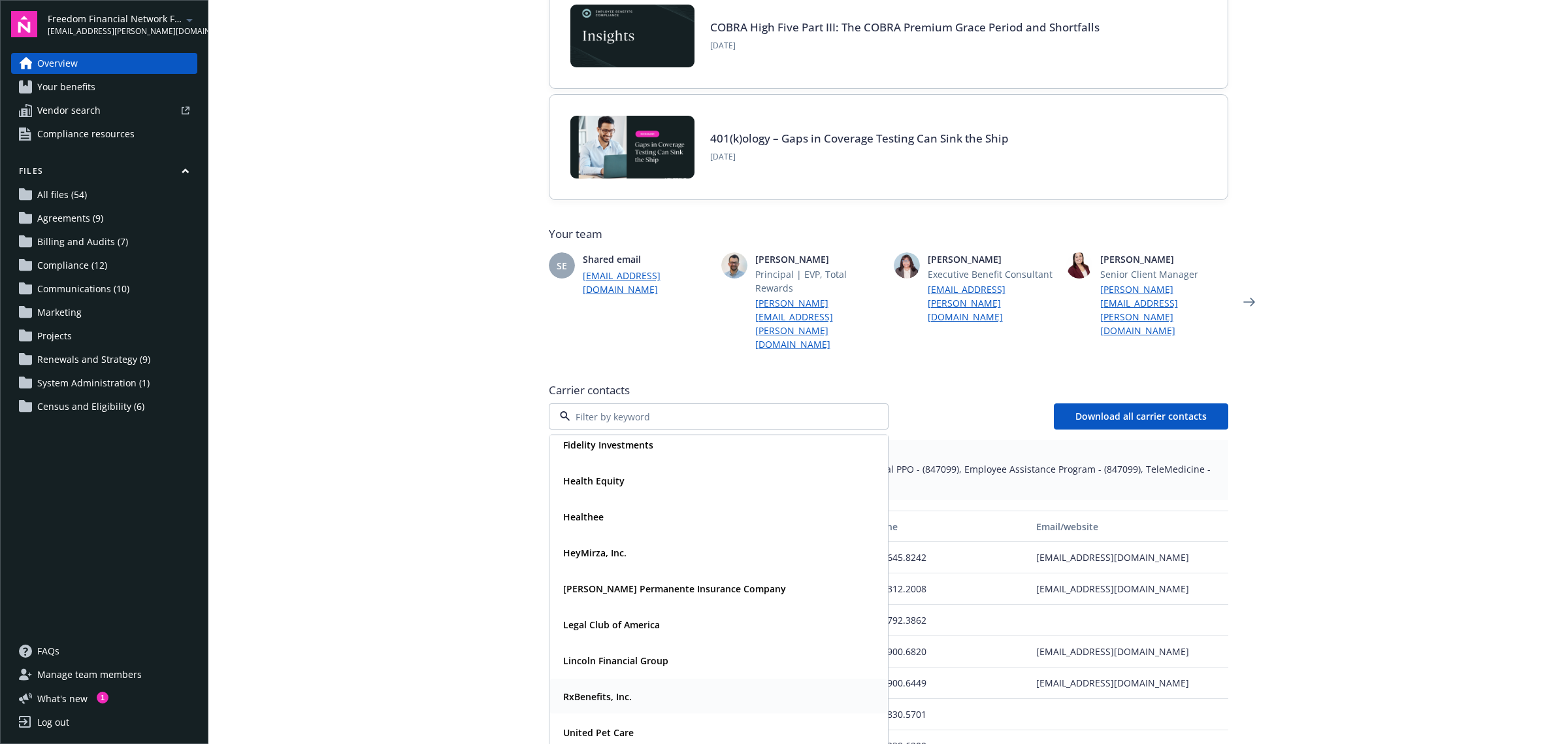
scroll to position [69, 0]
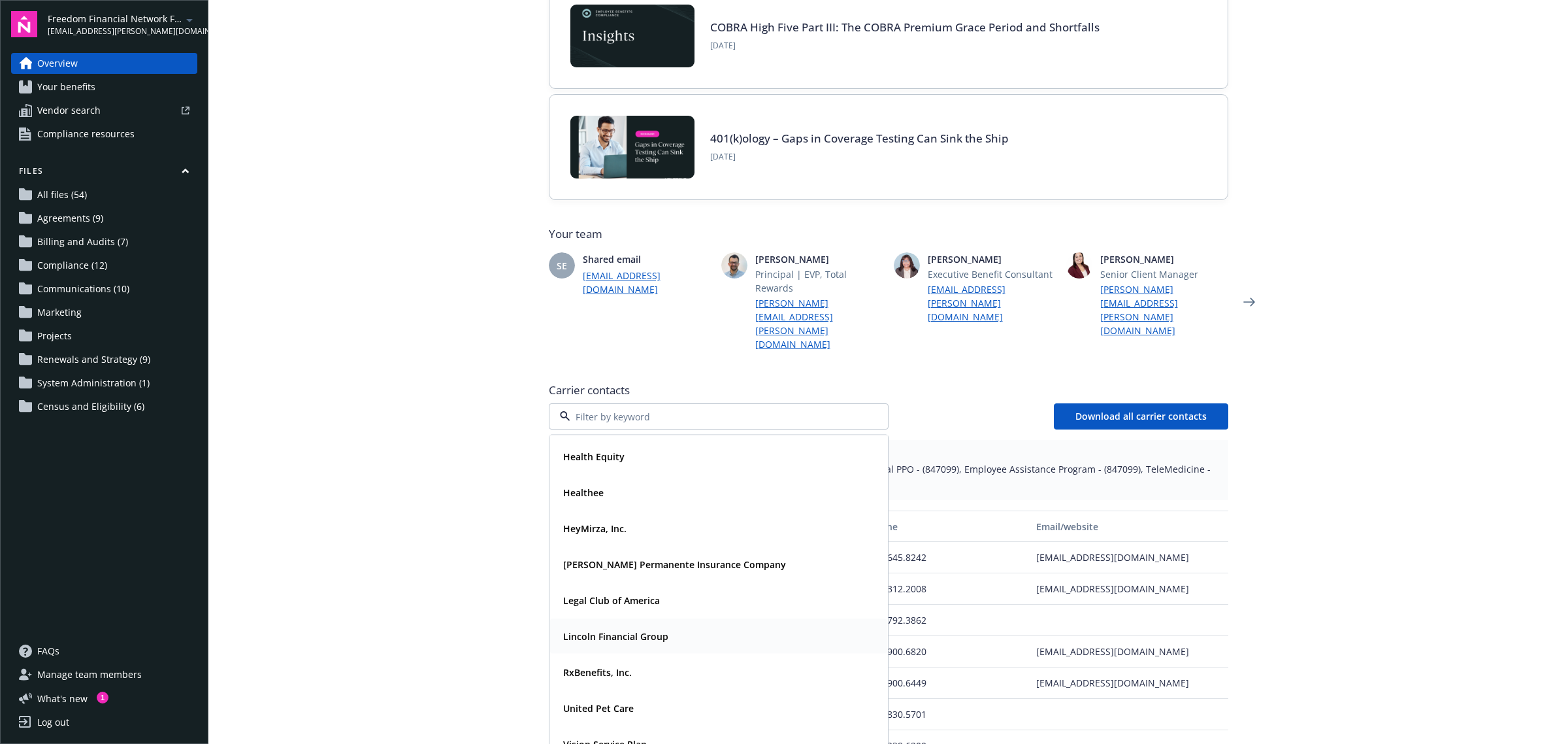
click at [593, 631] on strong "Lincoln Financial Group" at bounding box center [616, 637] width 105 height 13
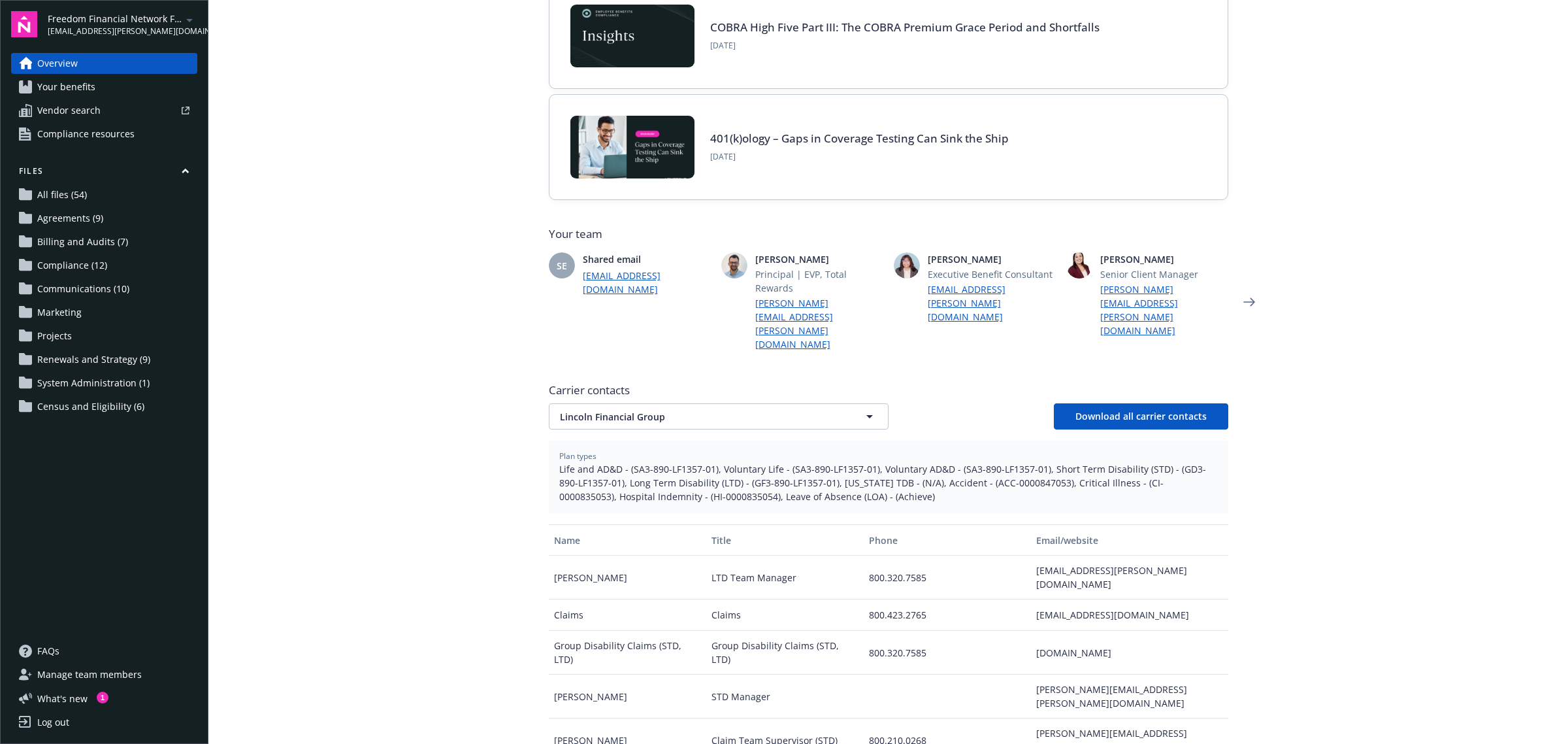
click at [864, 462] on span "Life and AD&D - (SA3-890-LF1357-01), Voluntary Life - (SA3-890-LF1357-01), Volu…" at bounding box center [889, 482] width 658 height 41
drag, startPoint x: 1037, startPoint y: 426, endPoint x: 715, endPoint y: 432, distance: 322.1
click at [715, 462] on span "Life and AD&D - (SA3-890-LF1357-01), Voluntary Life - (SA3-890-LF1357-01), Volu…" at bounding box center [889, 482] width 658 height 41
copy span "Voluntary Life - (SA3-890-LF1357-01), Voluntary AD&D - (SA3-890-LF1357-01),"
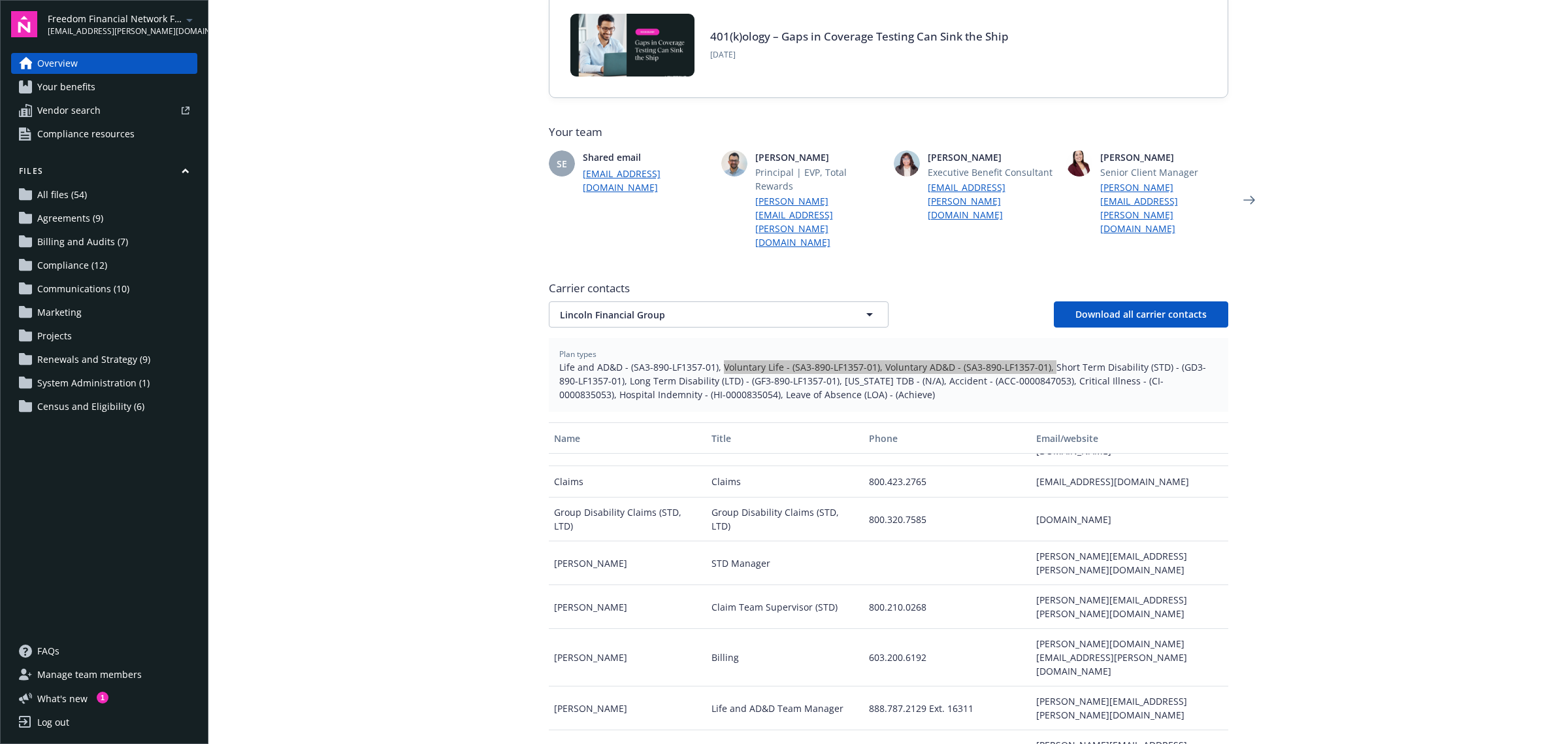
scroll to position [327, 0]
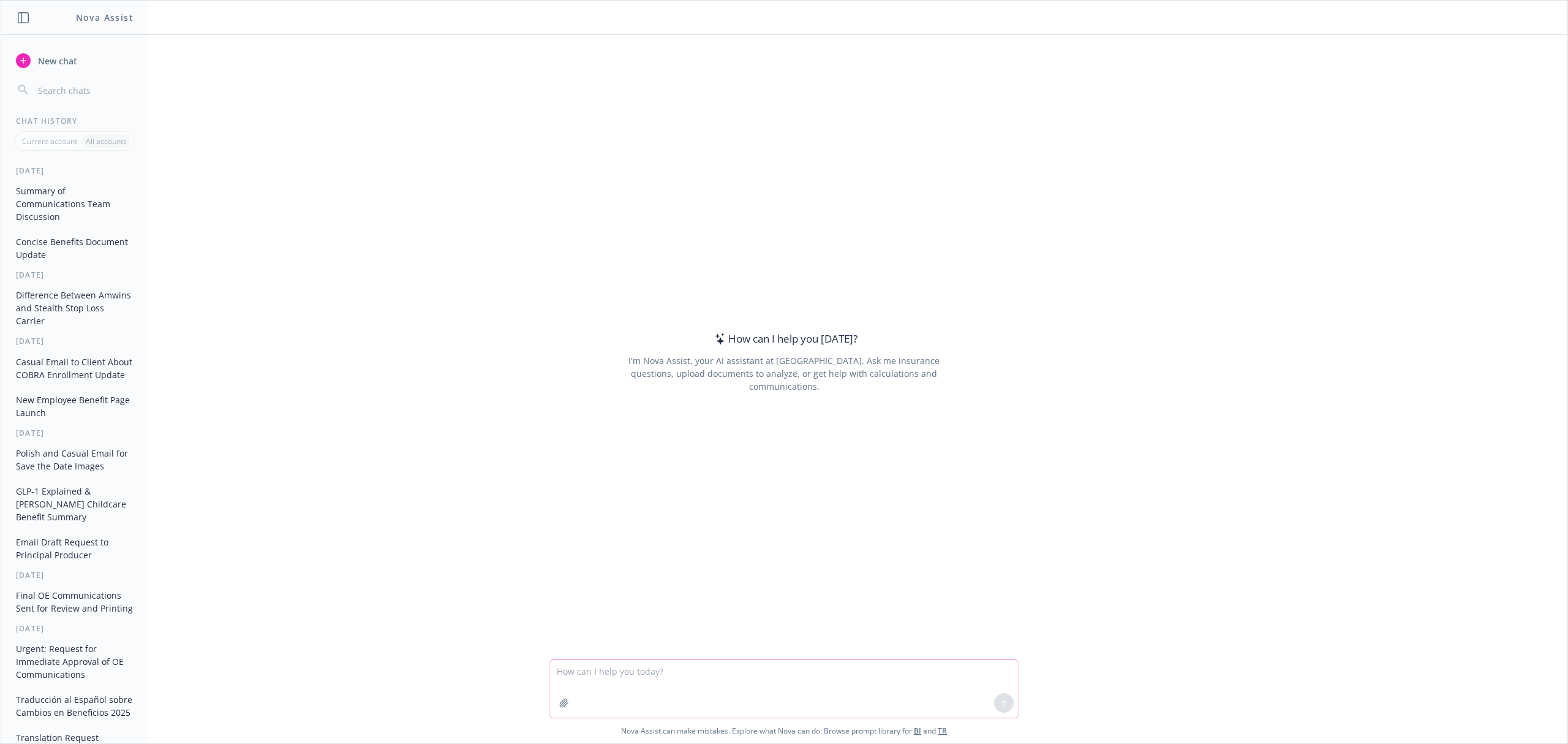
click at [783, 675] on textarea at bounding box center [784, 689] width 469 height 58
type textarea "tell me what an EOI API is as it refers to the carrier sending an EOi approval …"
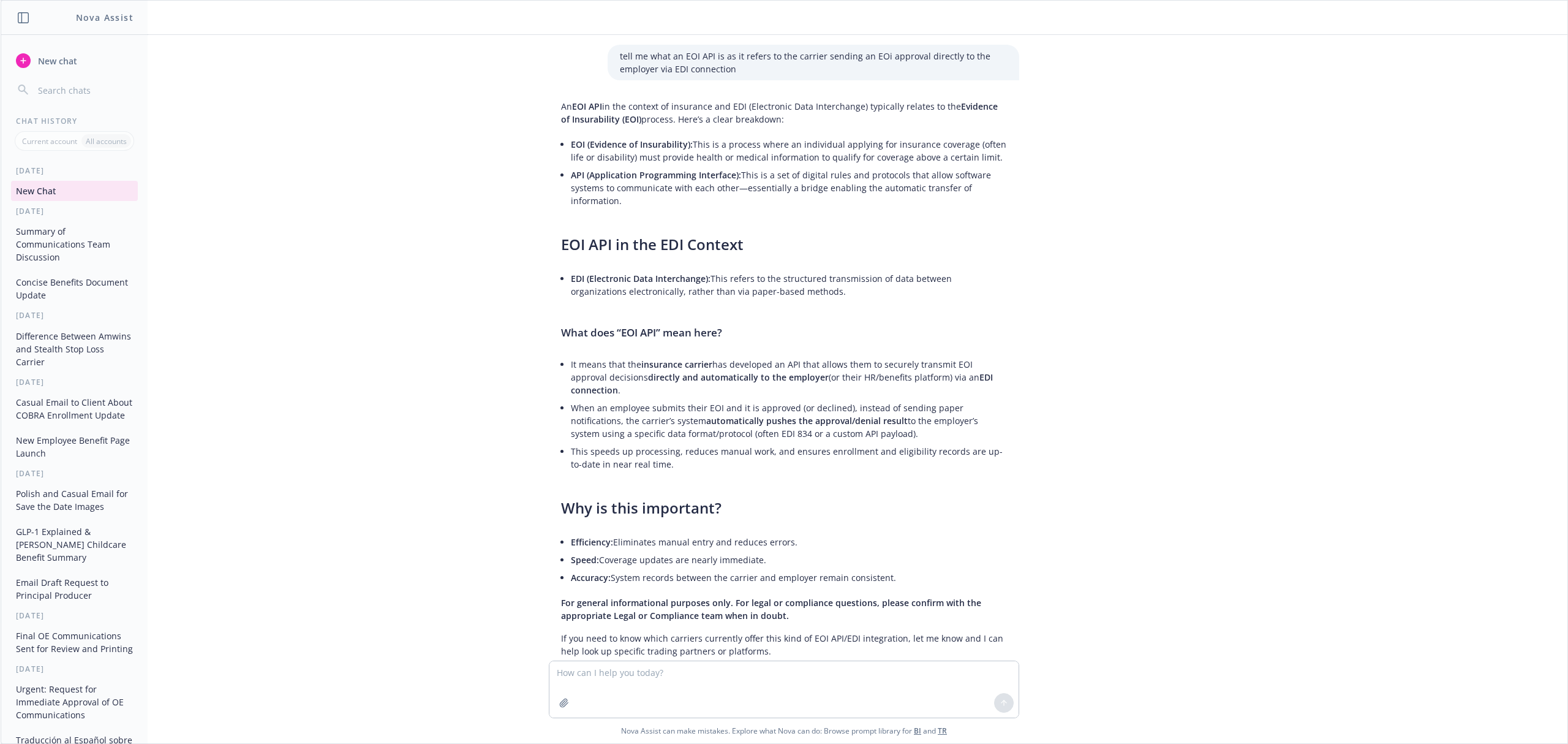
scroll to position [19, 0]
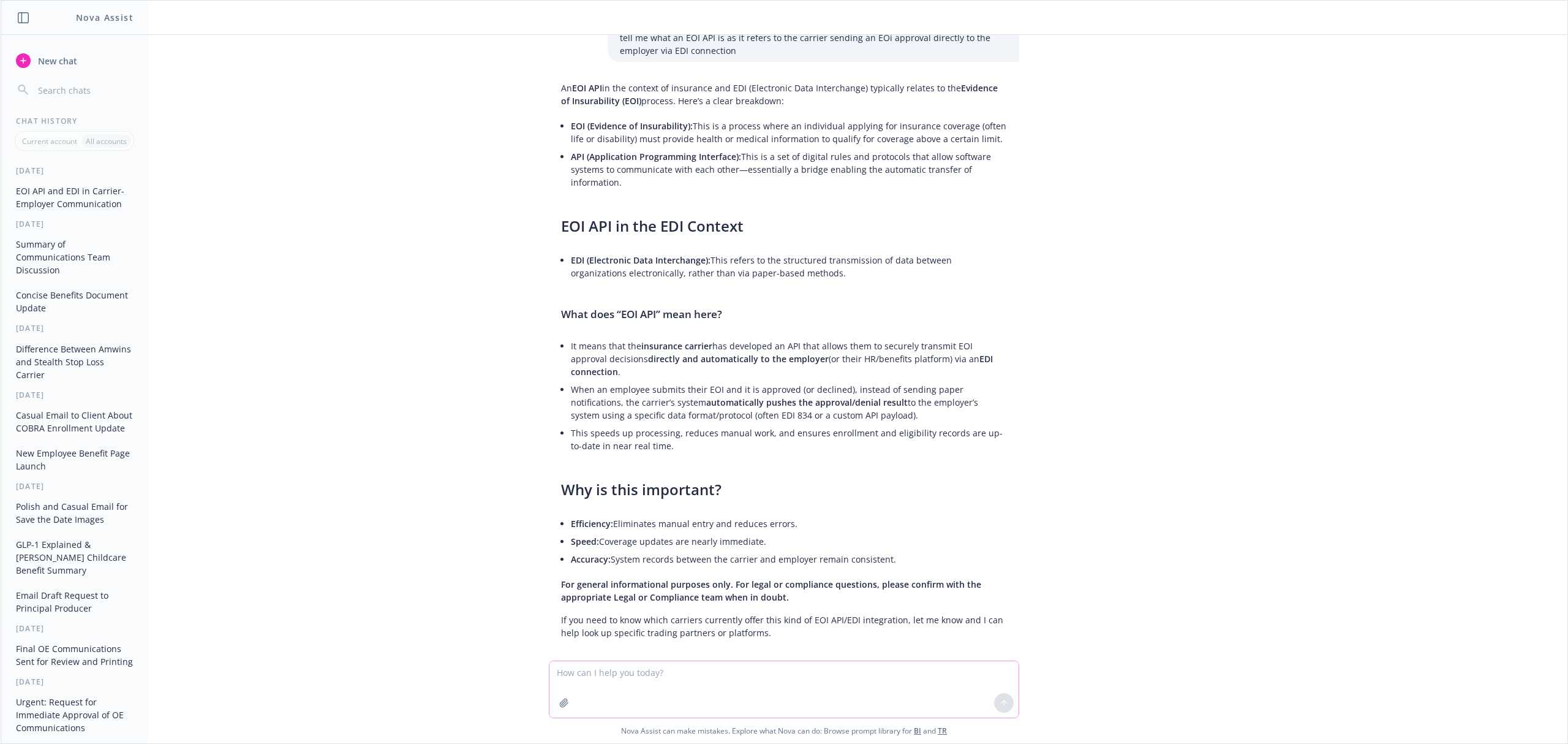
click at [756, 675] on textarea at bounding box center [784, 689] width 469 height 56
type textarea "what does API stand for?"
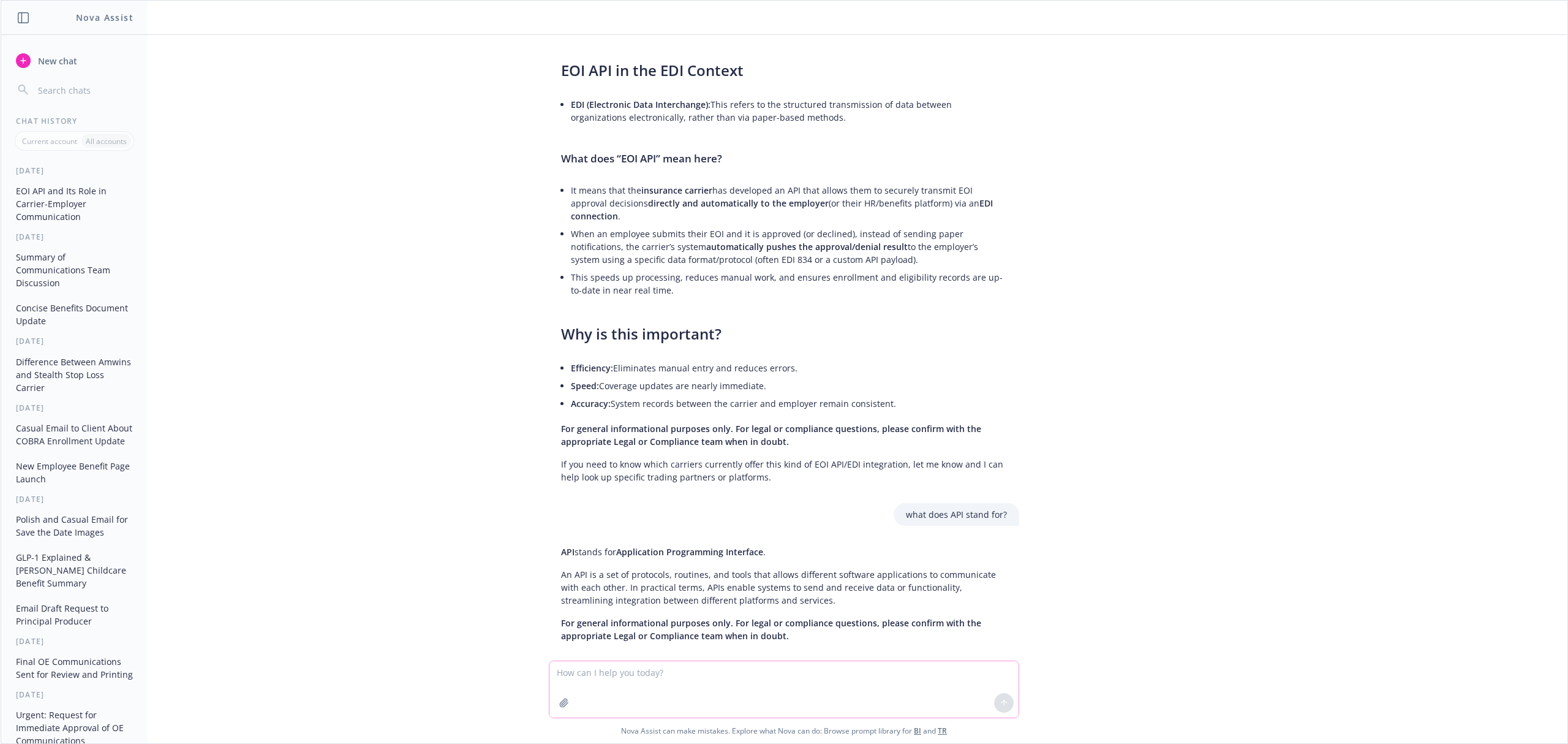
scroll to position [177, 0]
click at [816, 674] on textarea at bounding box center [784, 689] width 469 height 56
click at [648, 659] on div at bounding box center [784, 666] width 1547 height 14
click at [634, 667] on textarea "help" at bounding box center [784, 689] width 469 height 58
drag, startPoint x: 626, startPoint y: 677, endPoint x: 391, endPoint y: 657, distance: 235.8
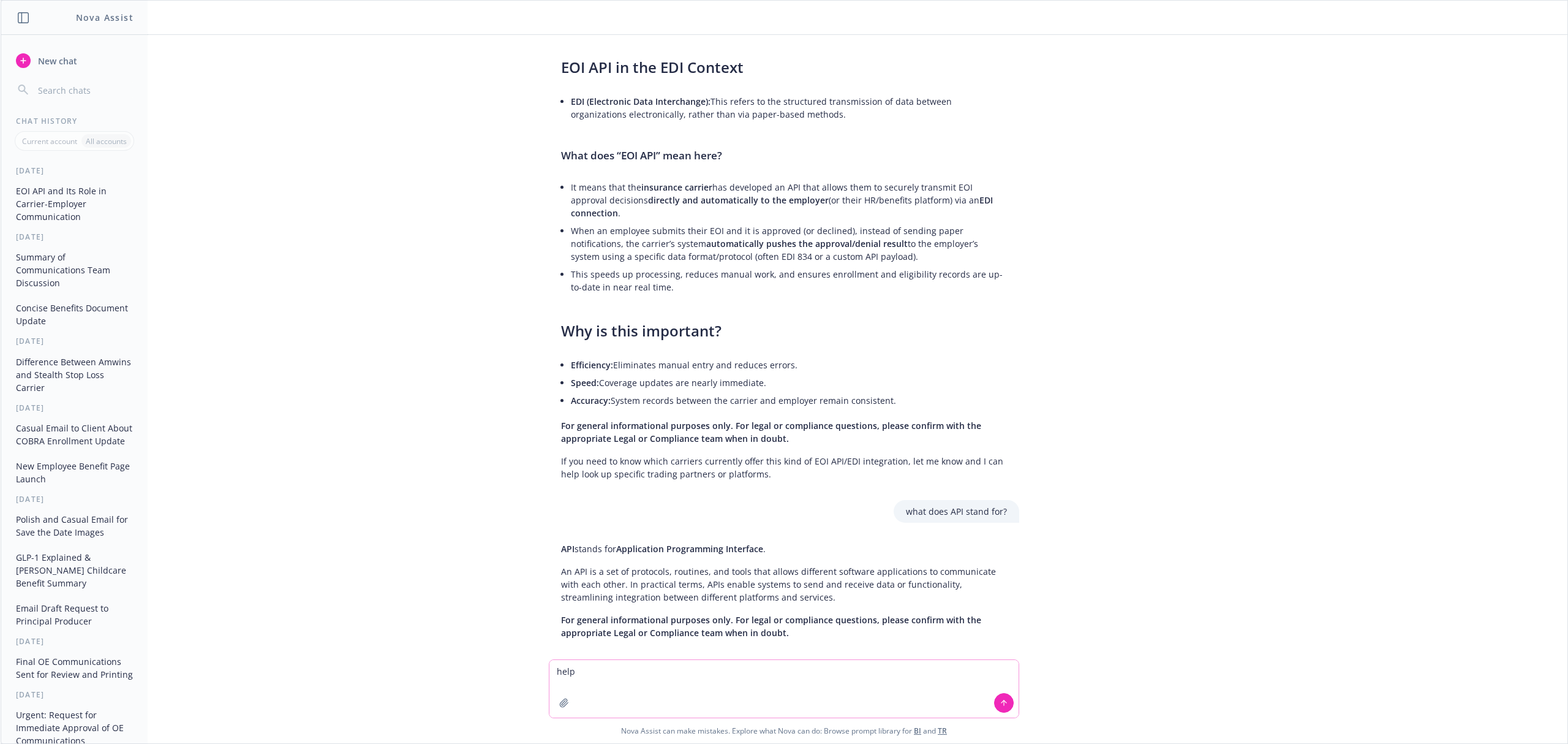
click at [391, 657] on div "tell me what an EOI API is as it refers to the carrier sending an EOi approval …" at bounding box center [784, 389] width 1566 height 708
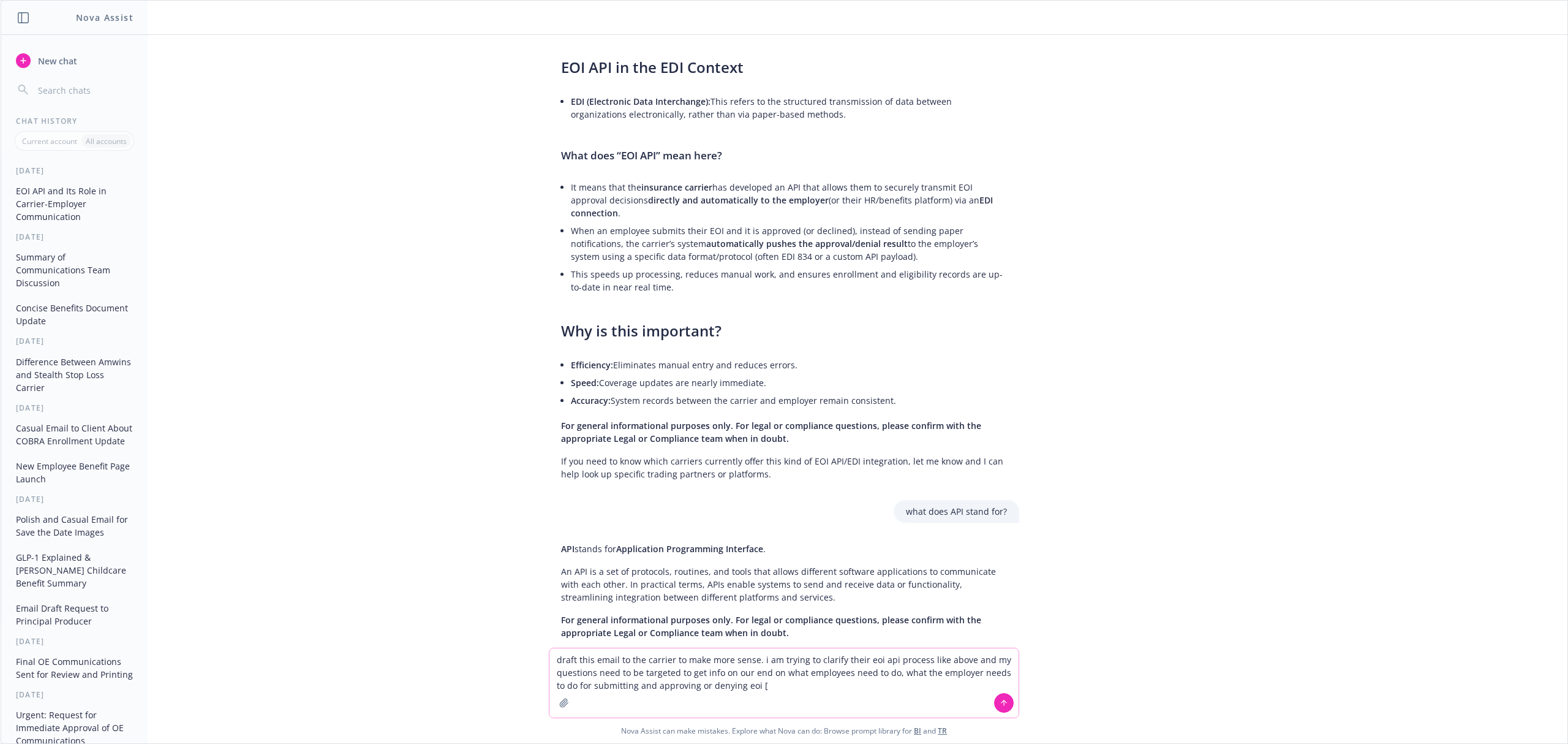
paste textarea "Hi Sarah, I hope this email finds you well. I’m reaching out to request clarifi…"
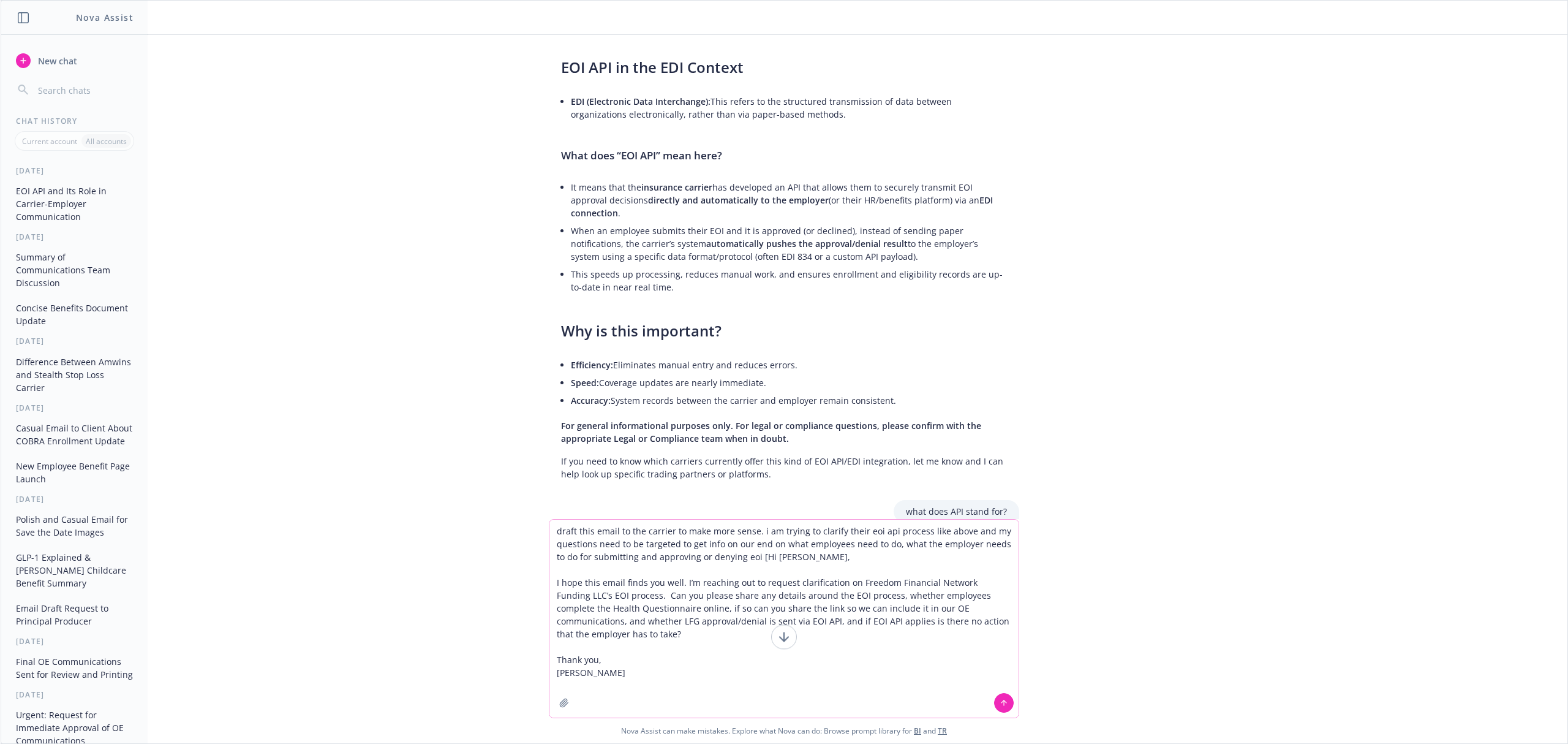
type textarea "draft this email to the carrier to make more sense. i am trying to clarify thei…"
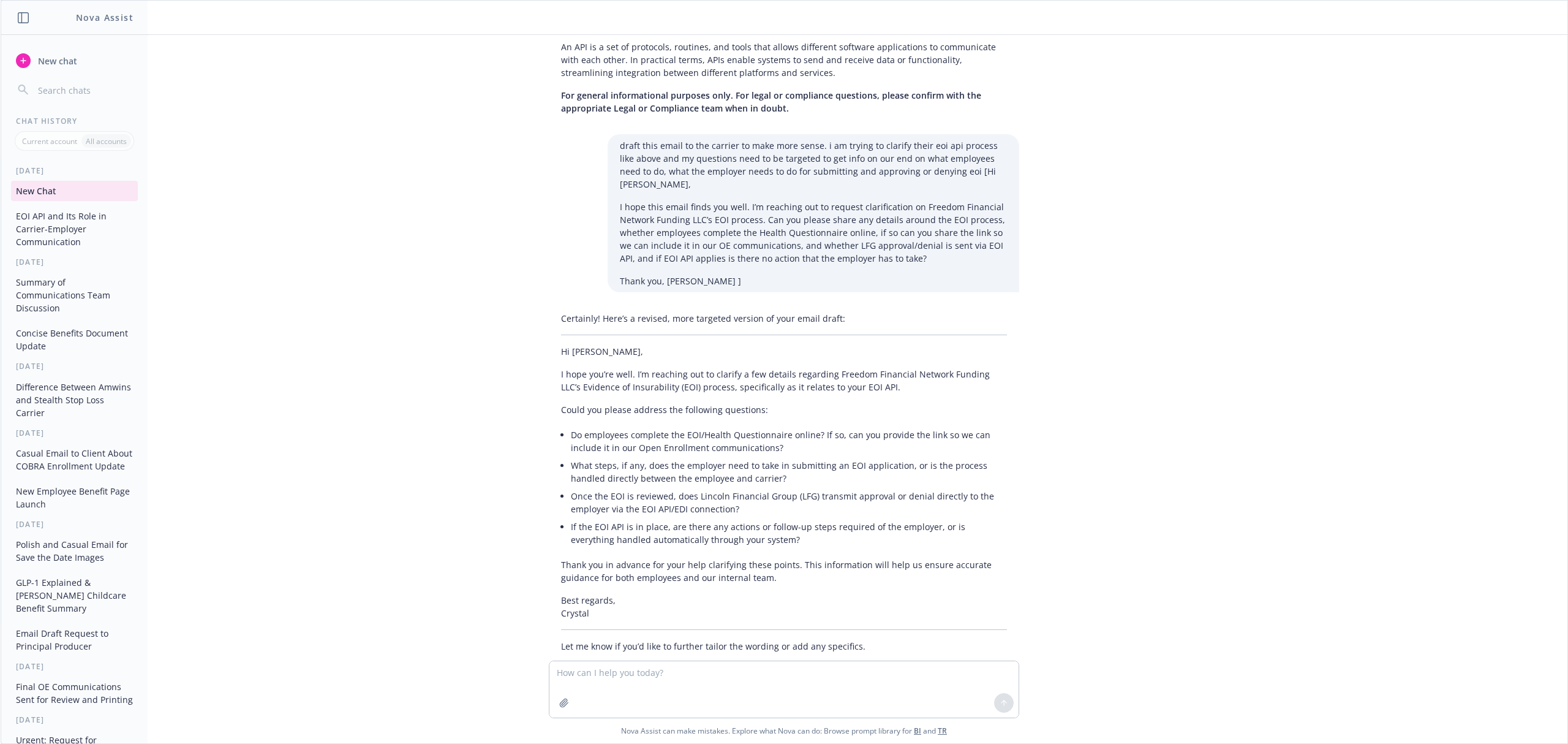
scroll to position [702, 0]
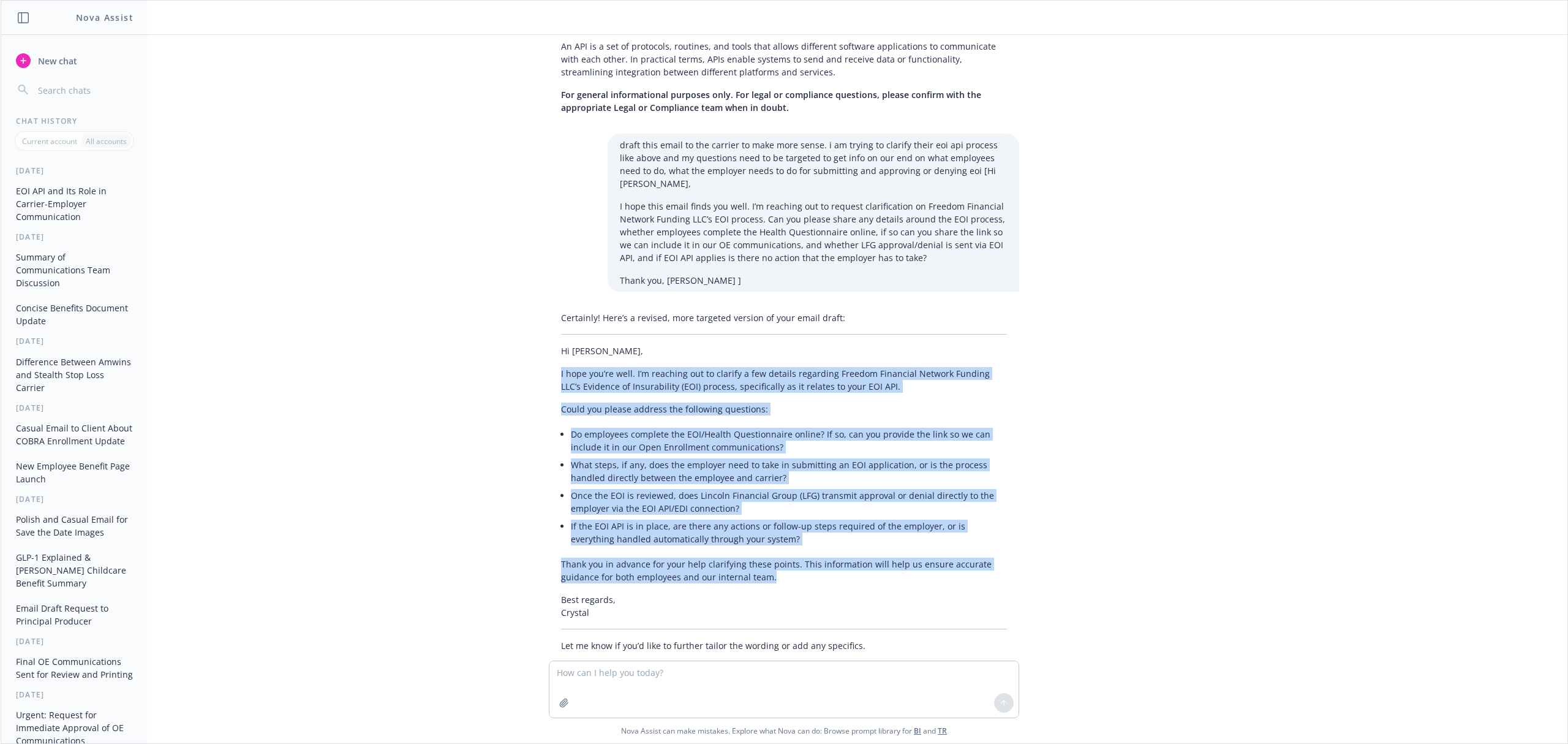
drag, startPoint x: 769, startPoint y: 552, endPoint x: 492, endPoint y: 355, distance: 339.9
click at [491, 354] on div "tell me what an EOI API is as it refers to the carrier sending an EOi approval …" at bounding box center [784, 348] width 1566 height 626
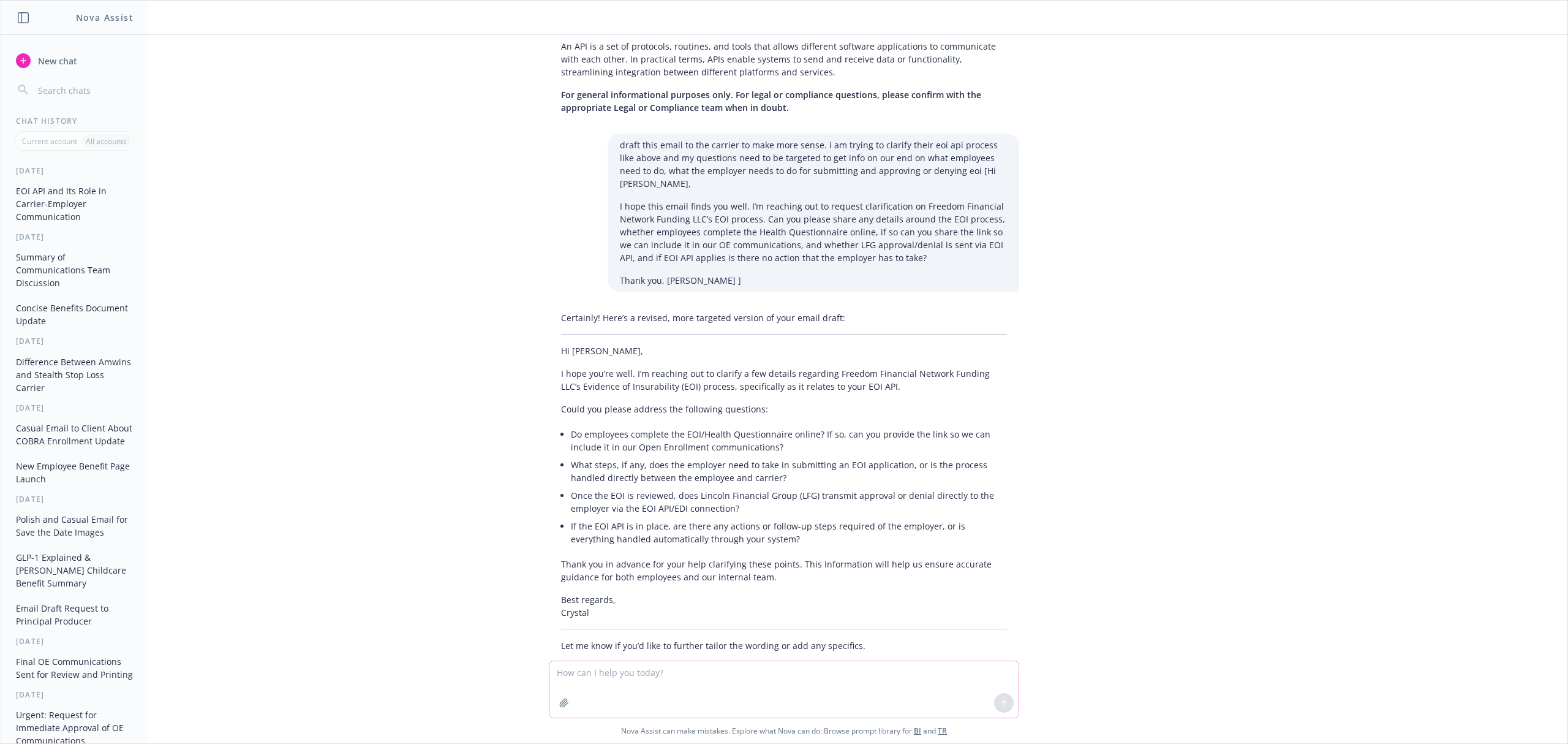
click at [689, 670] on textarea at bounding box center [784, 689] width 469 height 56
type textarea "r"
type textarea "great but make more casual. i prefer that my communication doesn't sound formal…"
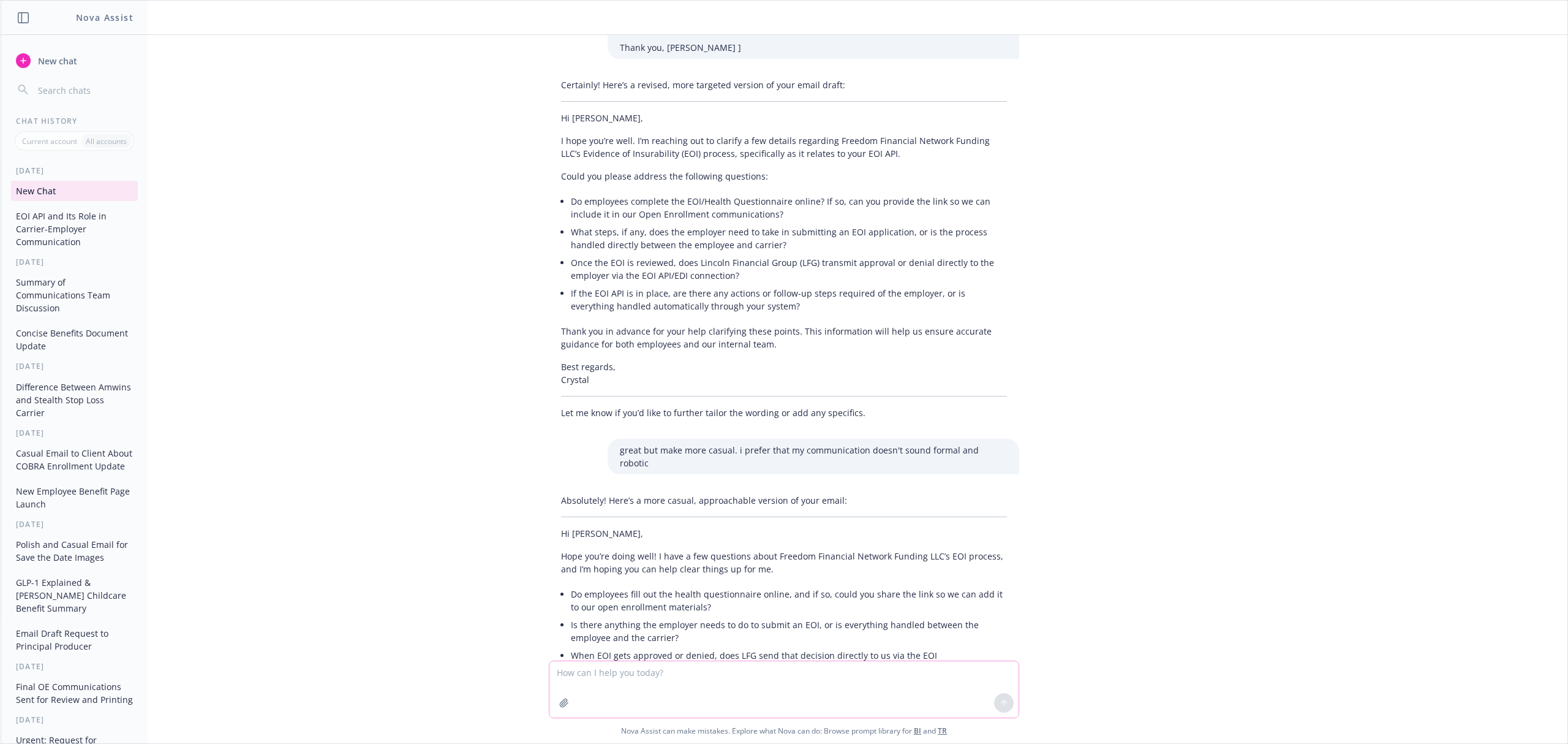
scroll to position [1057, 0]
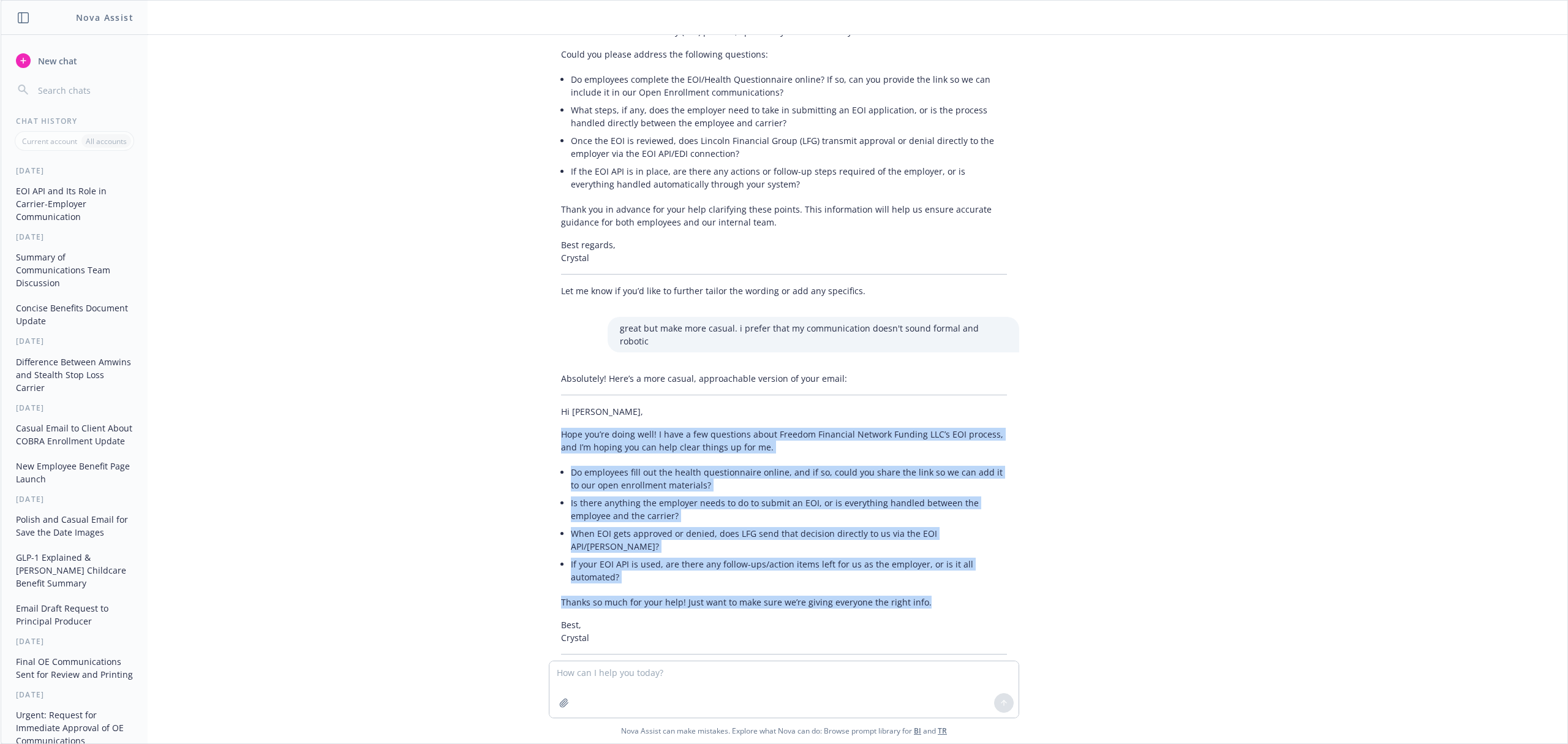
drag, startPoint x: 921, startPoint y: 547, endPoint x: 495, endPoint y: 398, distance: 451.3
click at [495, 398] on div "tell me what an EOI API is as it refers to the carrier sending an EOi approval …" at bounding box center [784, 348] width 1566 height 626
copy div "Hope you’re doing well! I have a few questions about Freedom Financial Network …"
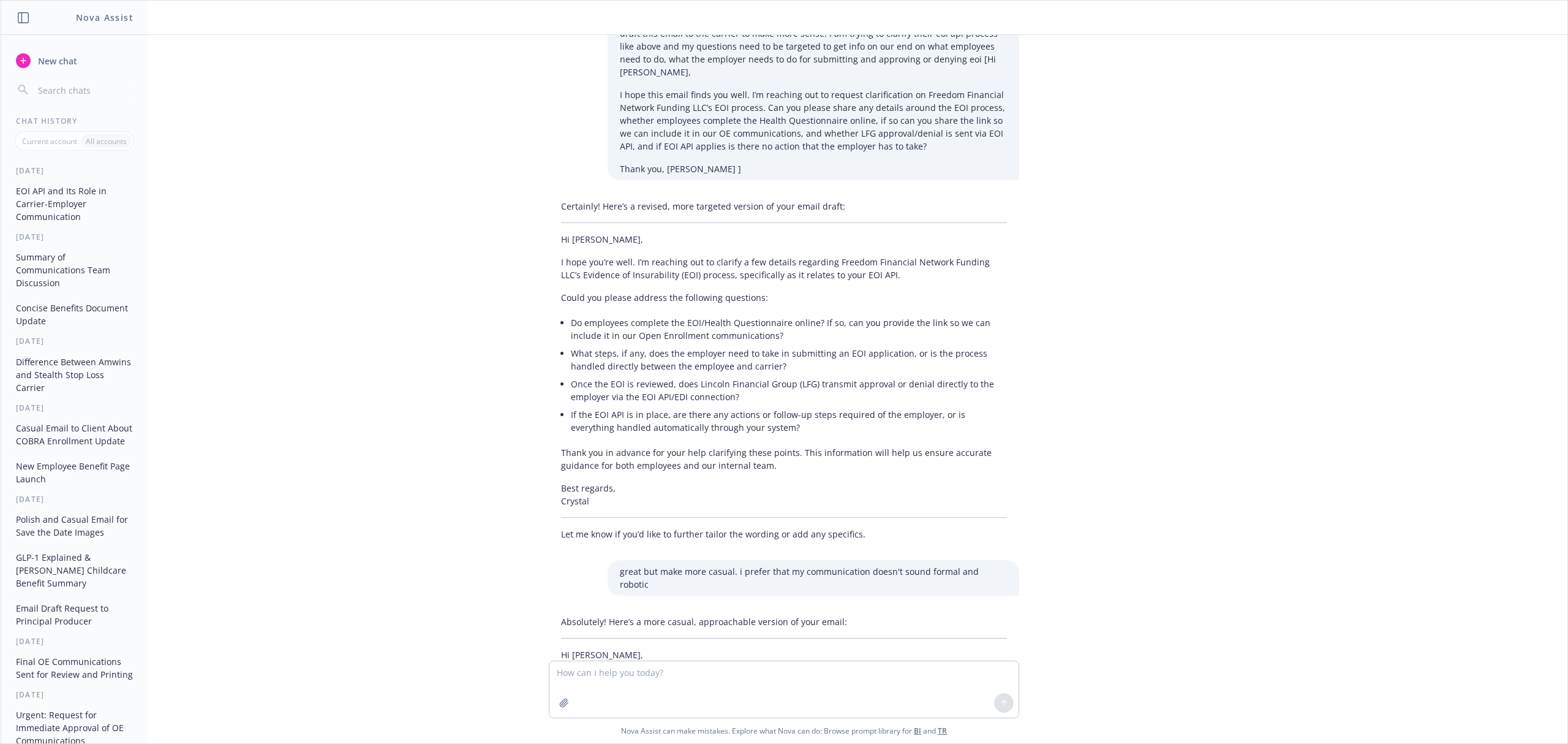
scroll to position [812, 0]
drag, startPoint x: 863, startPoint y: 250, endPoint x: 536, endPoint y: 236, distance: 327.3
click at [549, 236] on div "Certainly! Here’s a revised, more targeted version of your email draft: Hi Sara…" at bounding box center [784, 372] width 470 height 350
copy p "I hope you’re well. I’m reaching out to clarify a few details regarding Freedom…"
click at [911, 261] on div "Certainly! Here’s a revised, more targeted version of your email draft: Hi Sara…" at bounding box center [784, 372] width 470 height 350
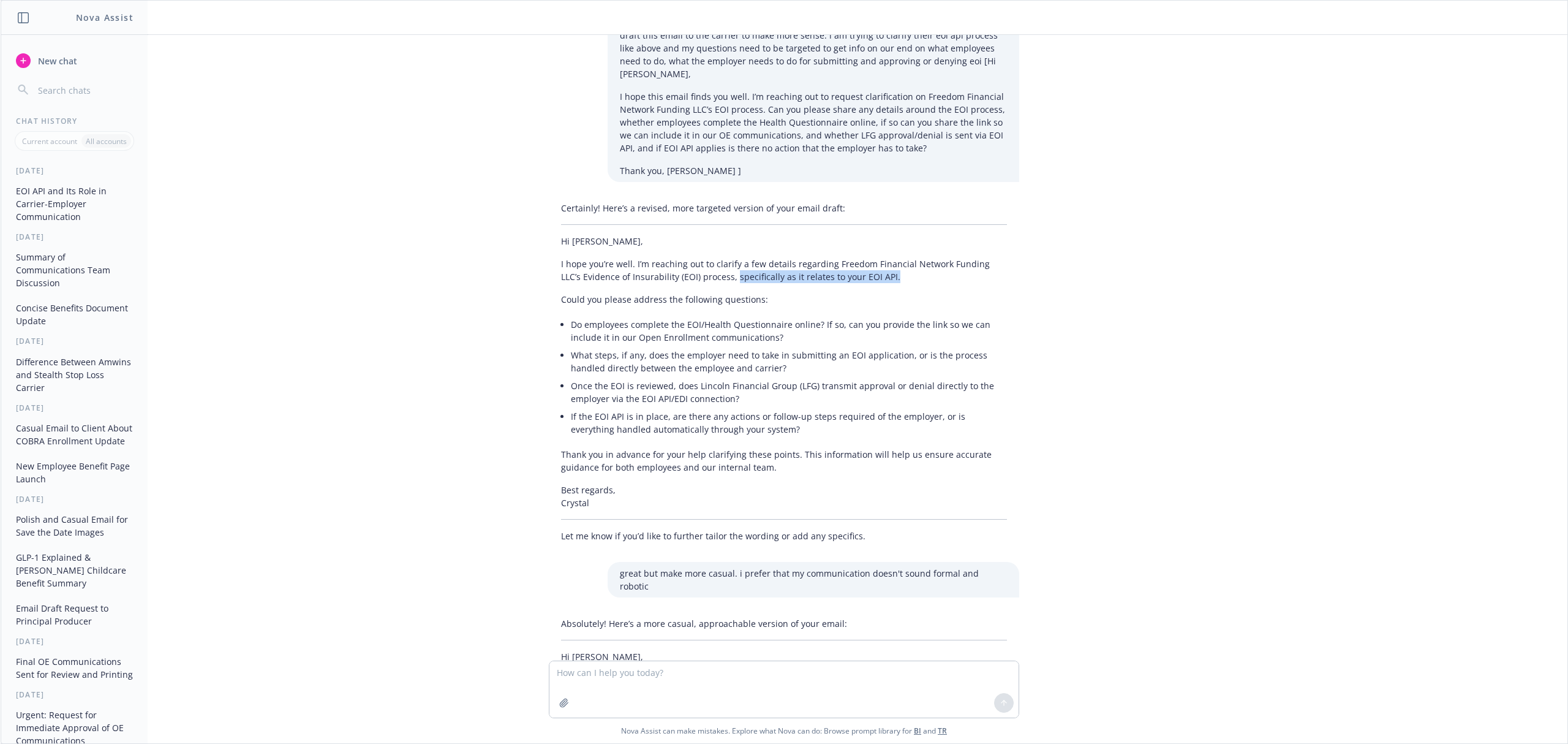
drag, startPoint x: 871, startPoint y: 250, endPoint x: 701, endPoint y: 253, distance: 170.0
click at [701, 258] on p "I hope you’re well. I’m reaching out to clarify a few details regarding Freedom…" at bounding box center [784, 270] width 446 height 26
copy p "specifically as it relates to your EOI API."
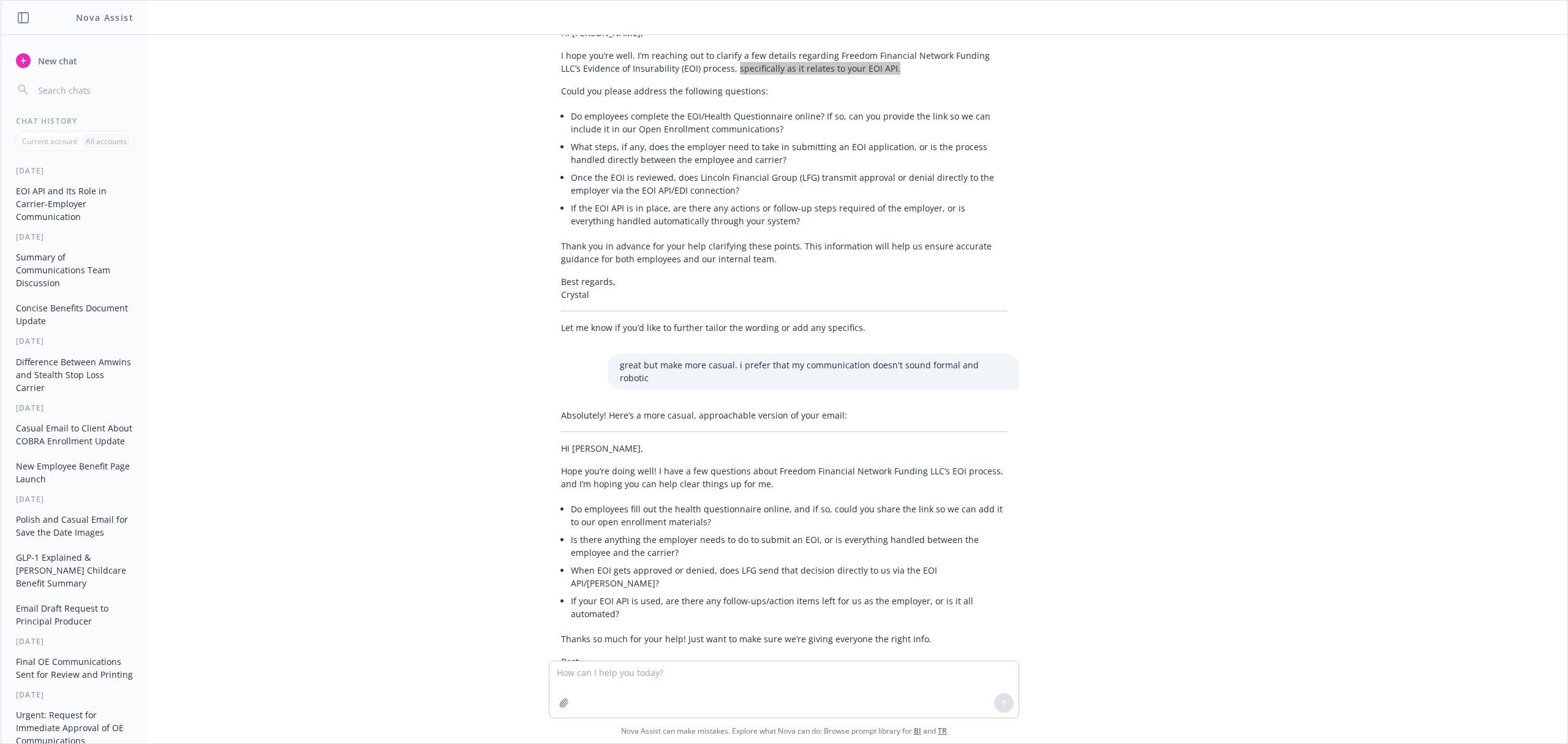
scroll to position [1057, 0]
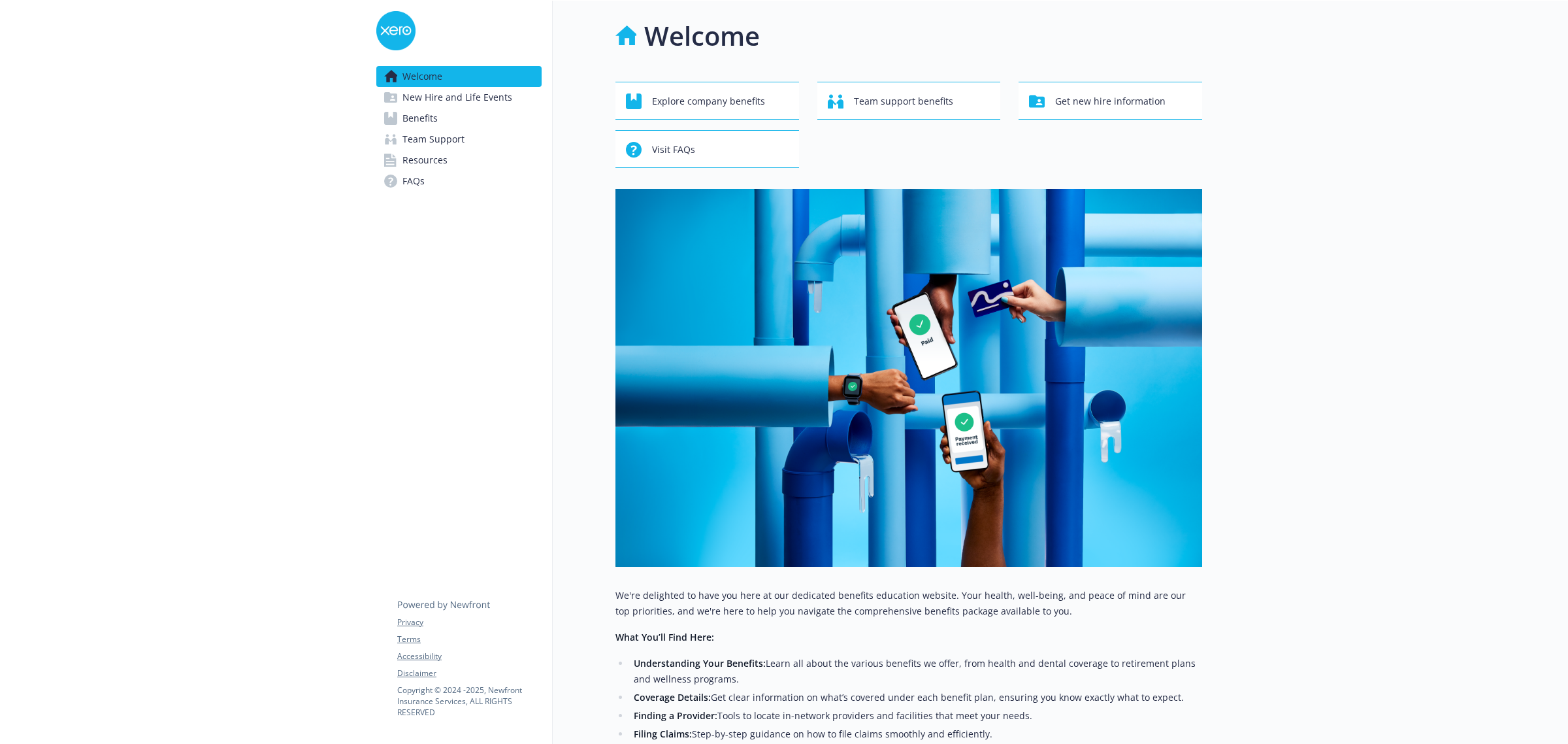
click at [420, 116] on span "Benefits" at bounding box center [420, 118] width 35 height 21
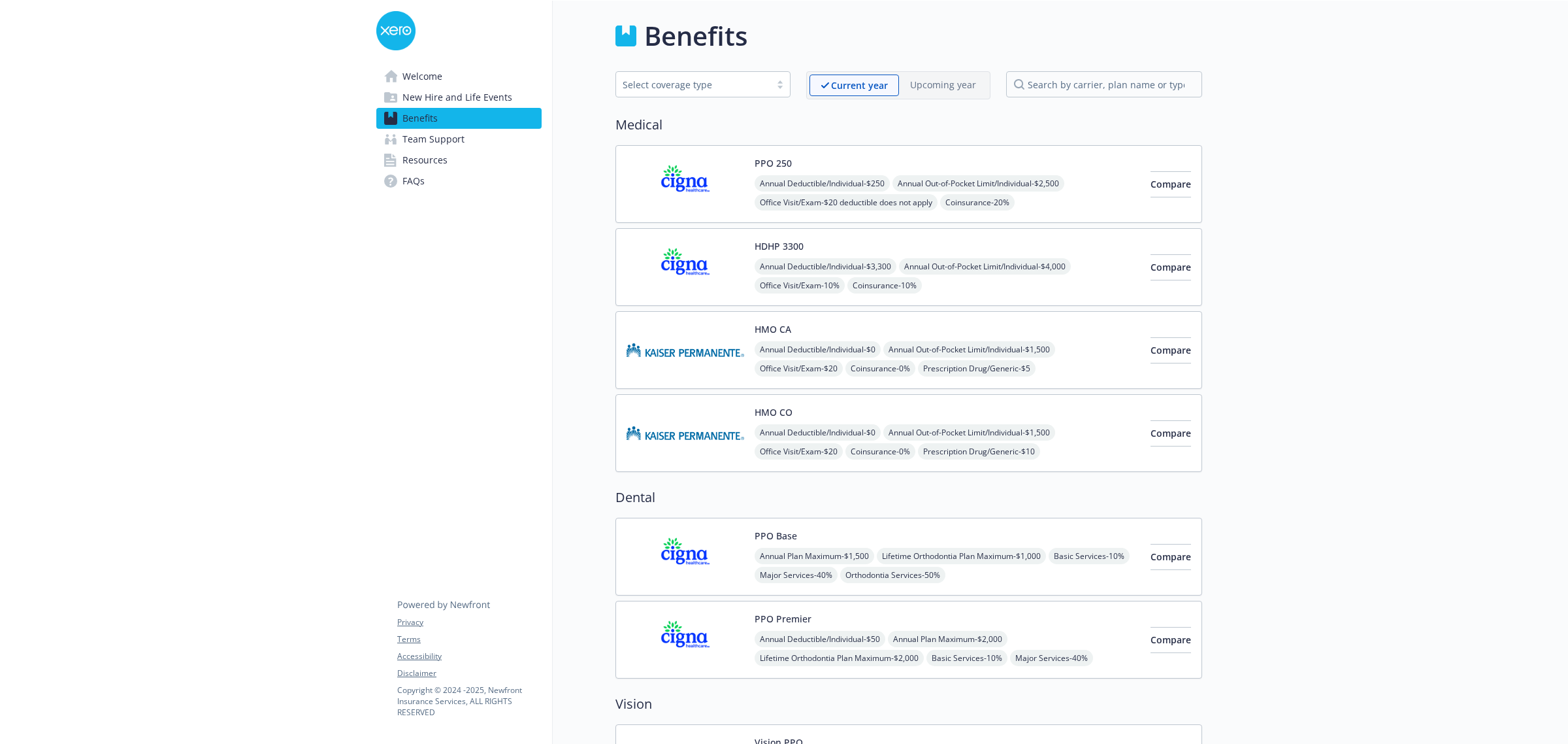
click at [651, 189] on img at bounding box center [686, 183] width 118 height 55
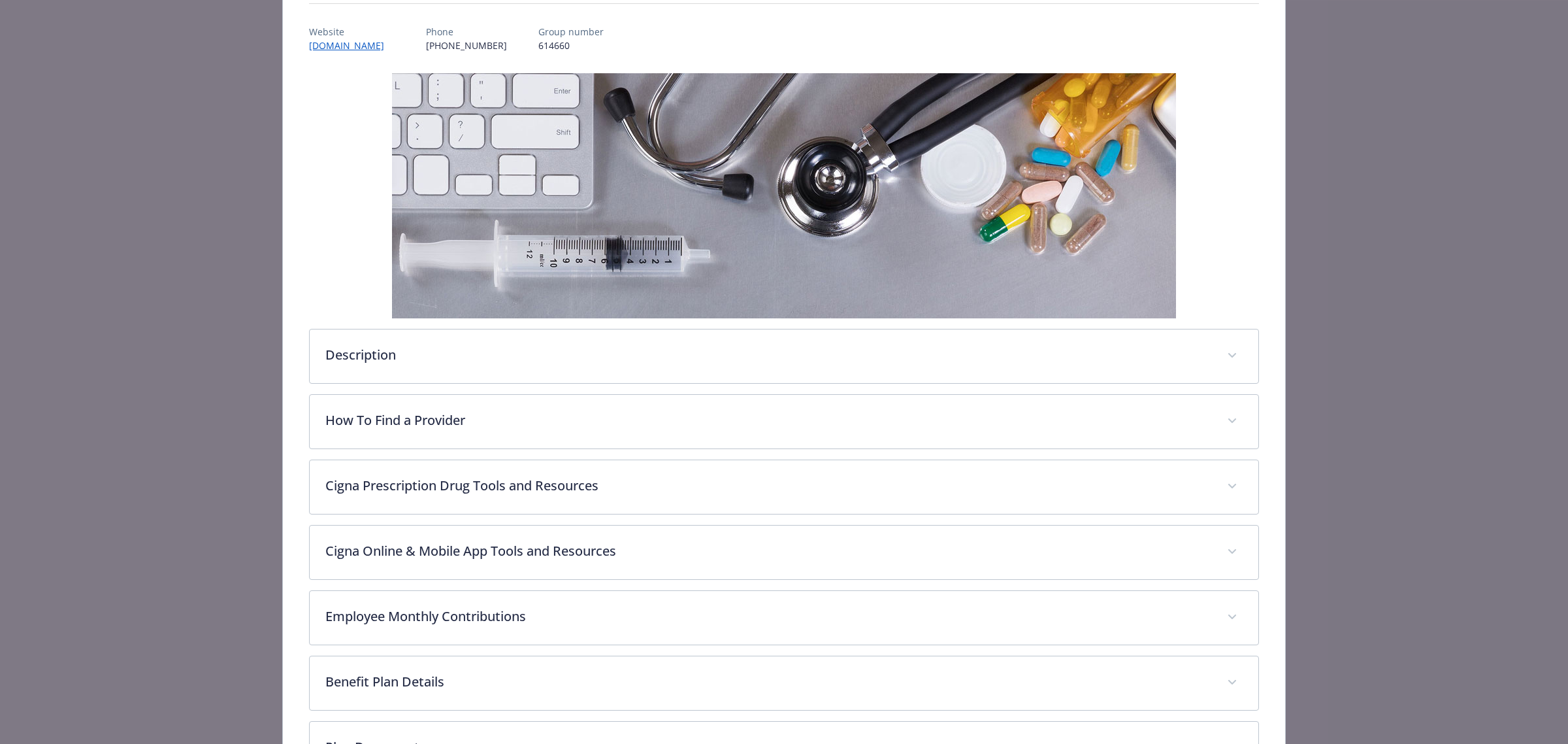
scroll to position [321, 0]
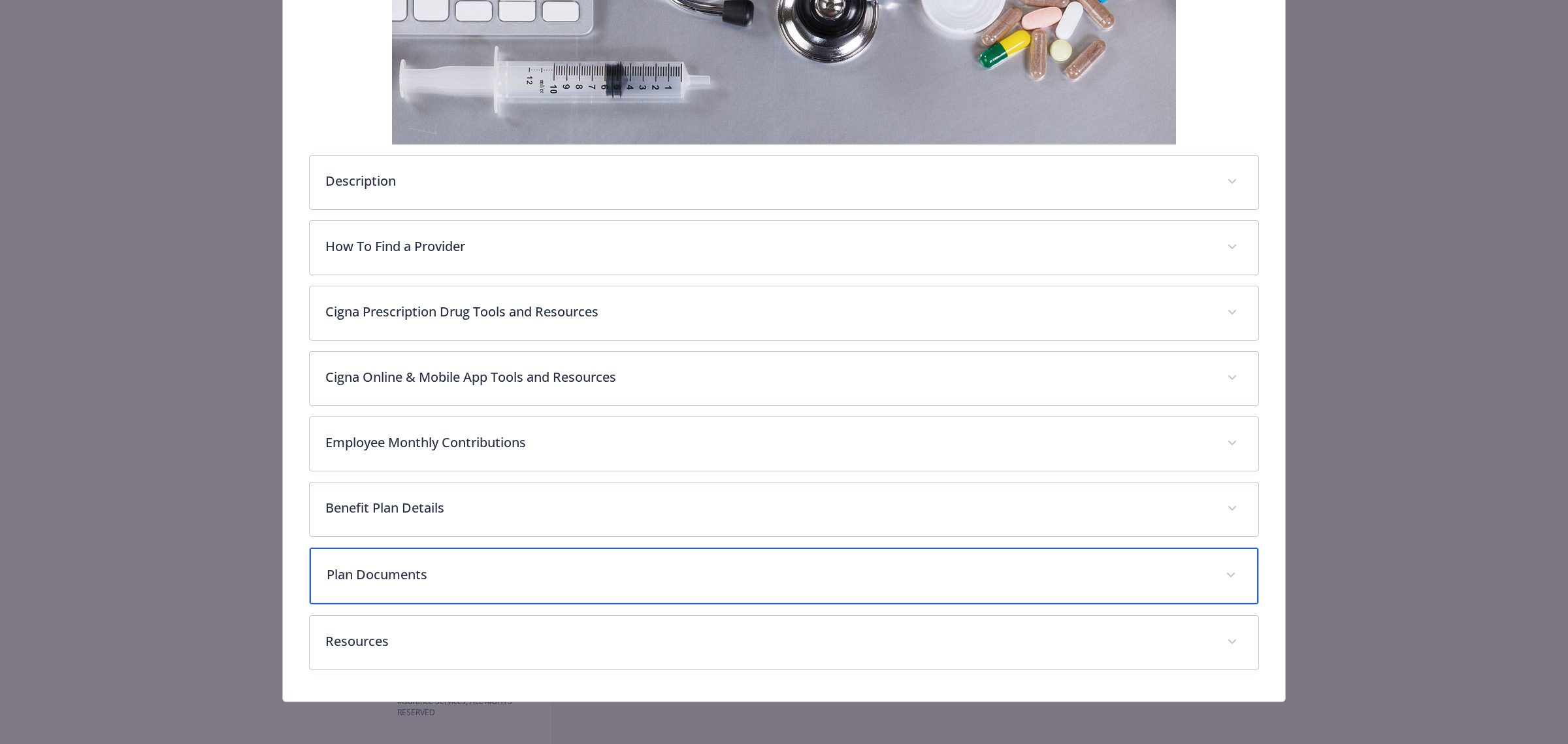
click at [513, 567] on p "Plan Documents" at bounding box center [768, 575] width 883 height 20
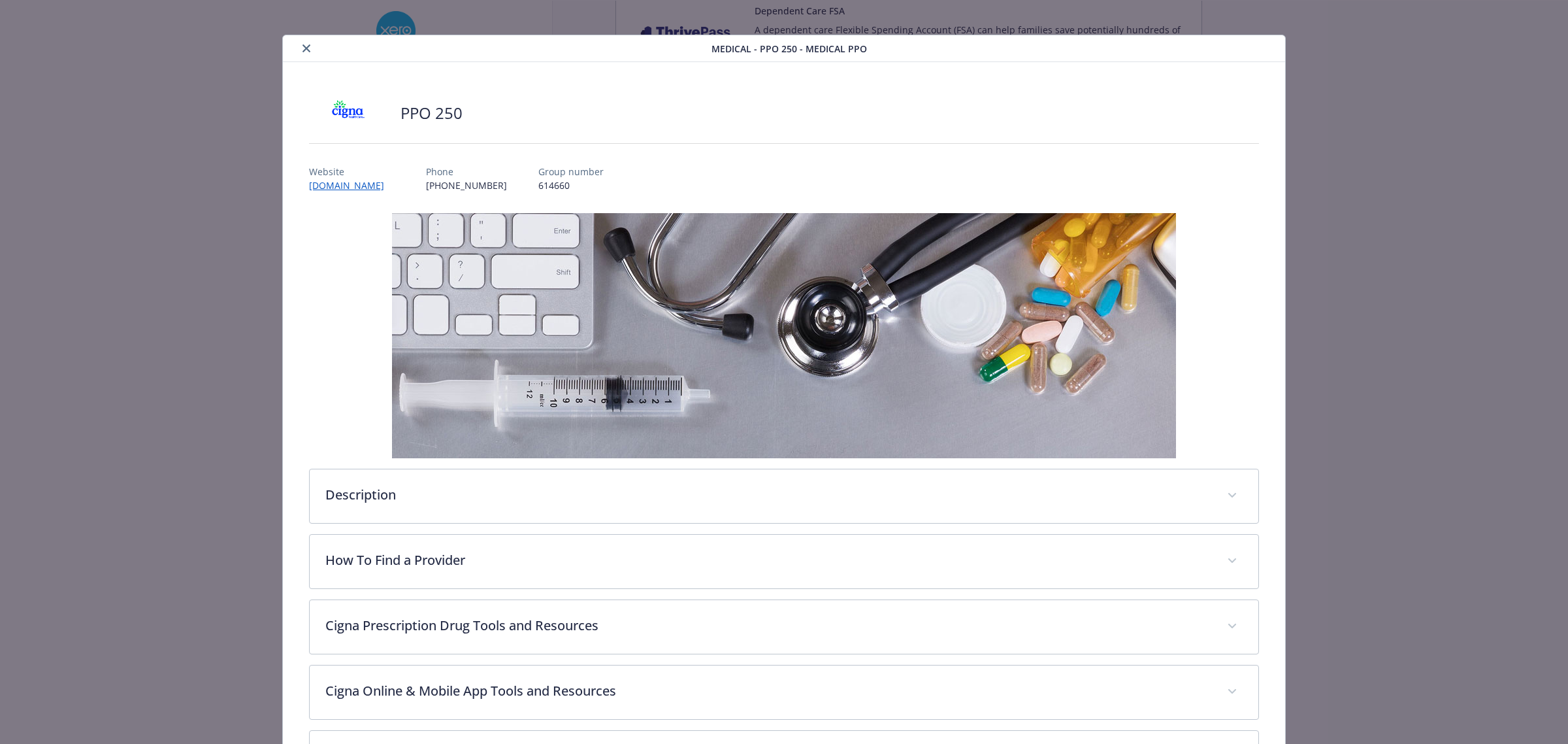
scroll to position [0, 0]
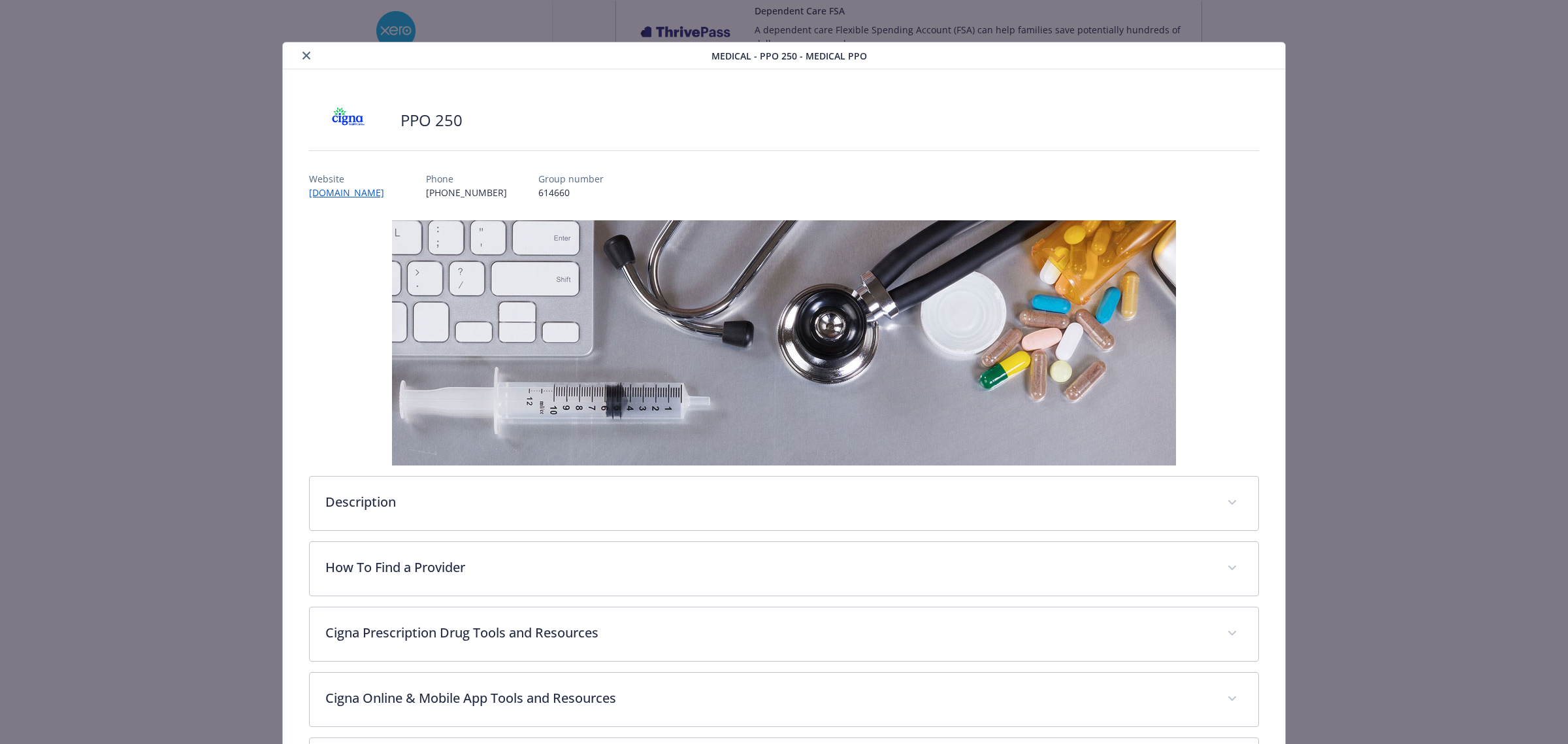
click at [307, 60] on button "close" at bounding box center [306, 55] width 15 height 15
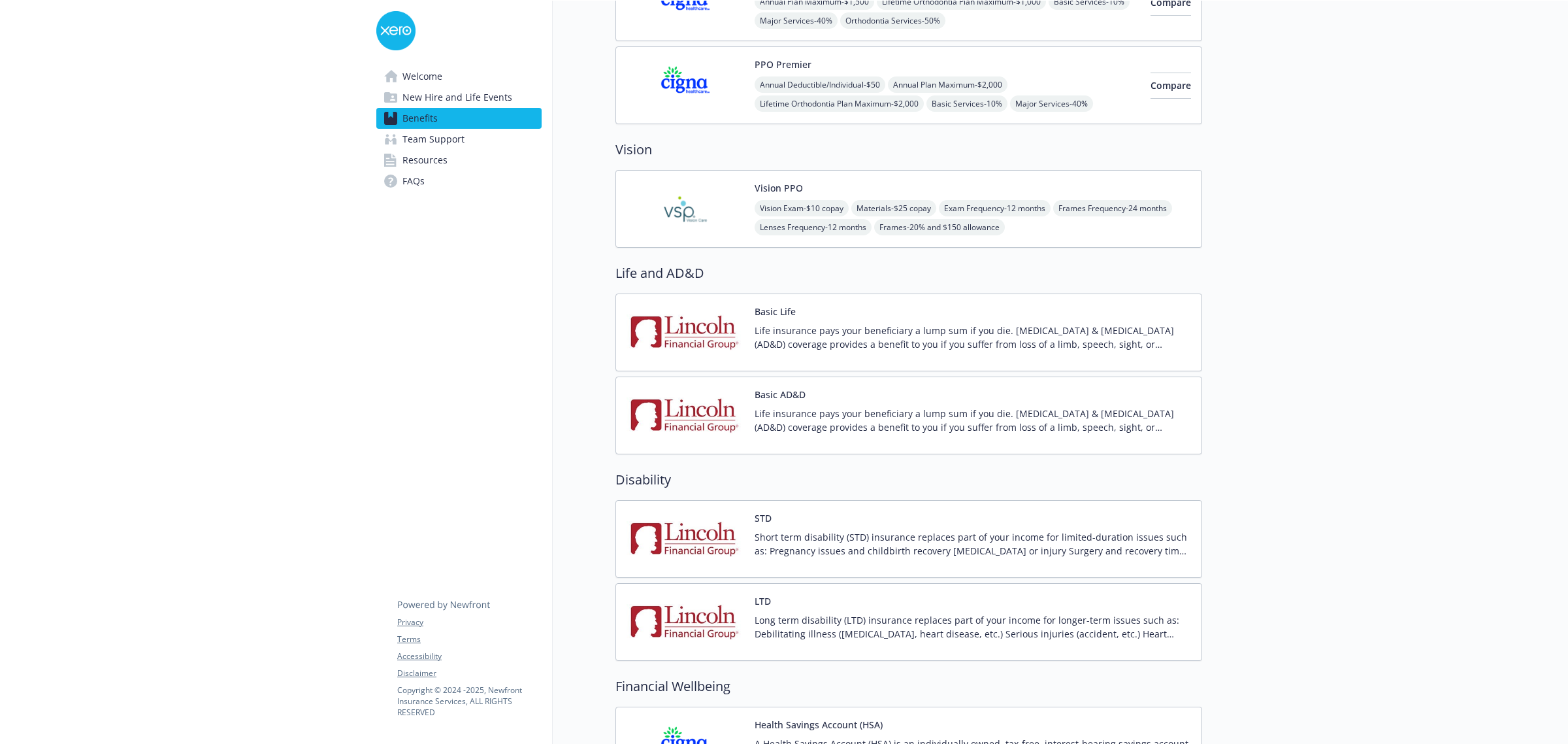
scroll to position [555, 0]
